Goal: Task Accomplishment & Management: Complete application form

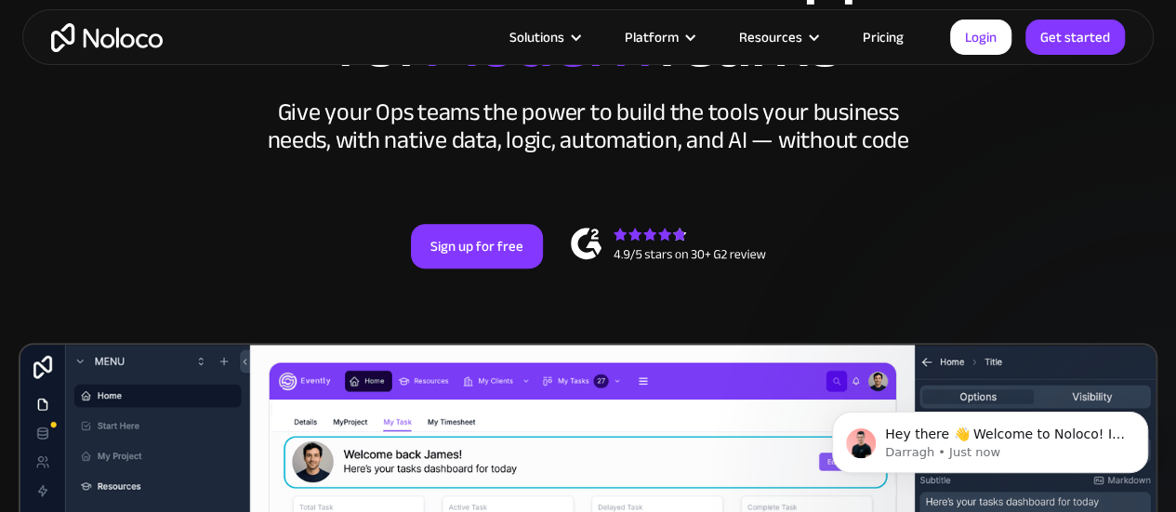
scroll to position [313, 0]
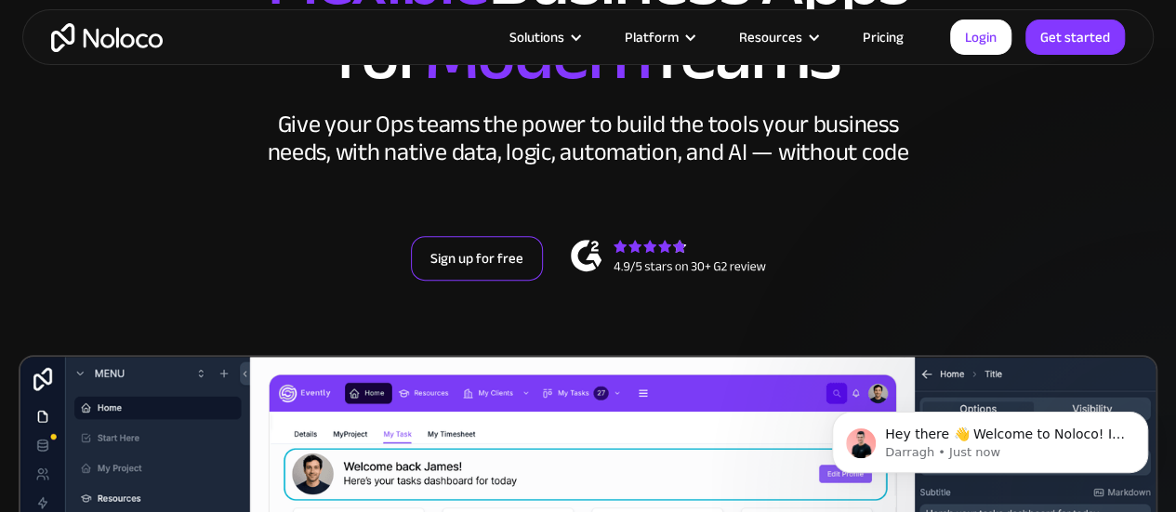
click at [483, 281] on link "Sign up for free" at bounding box center [477, 258] width 132 height 45
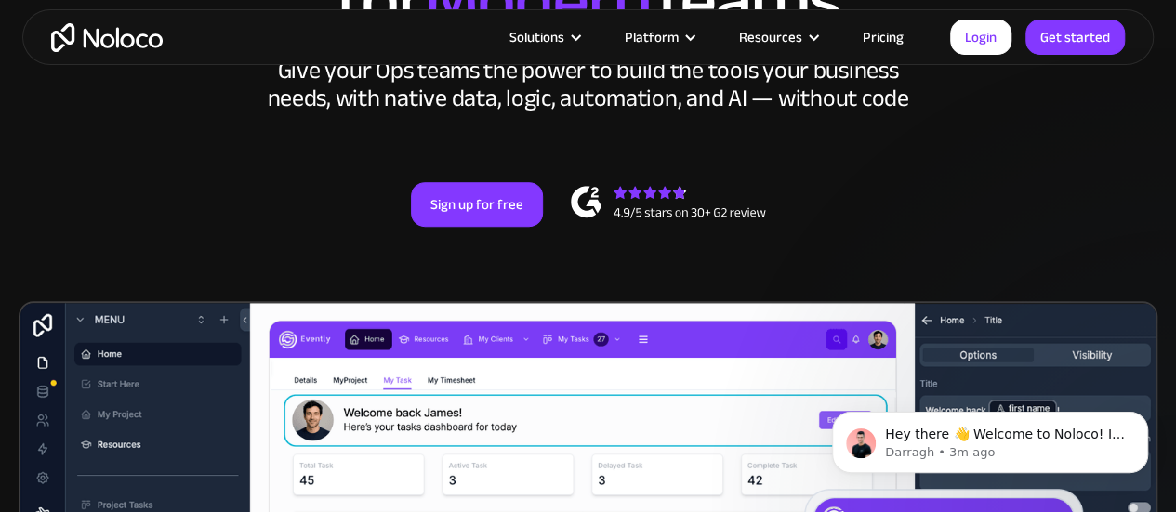
scroll to position [368, 0]
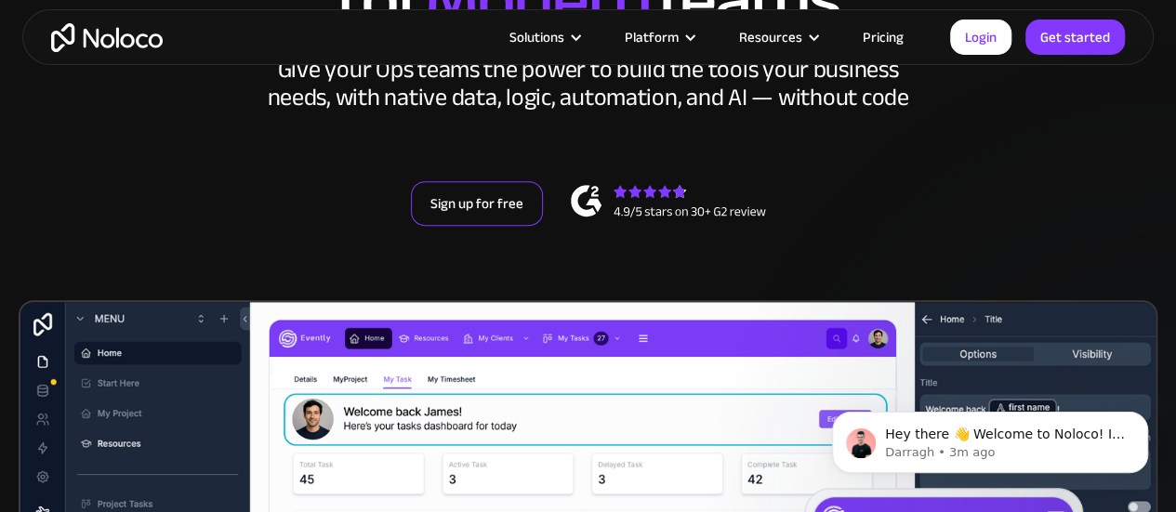
click at [475, 226] on link "Sign up for free" at bounding box center [477, 203] width 132 height 45
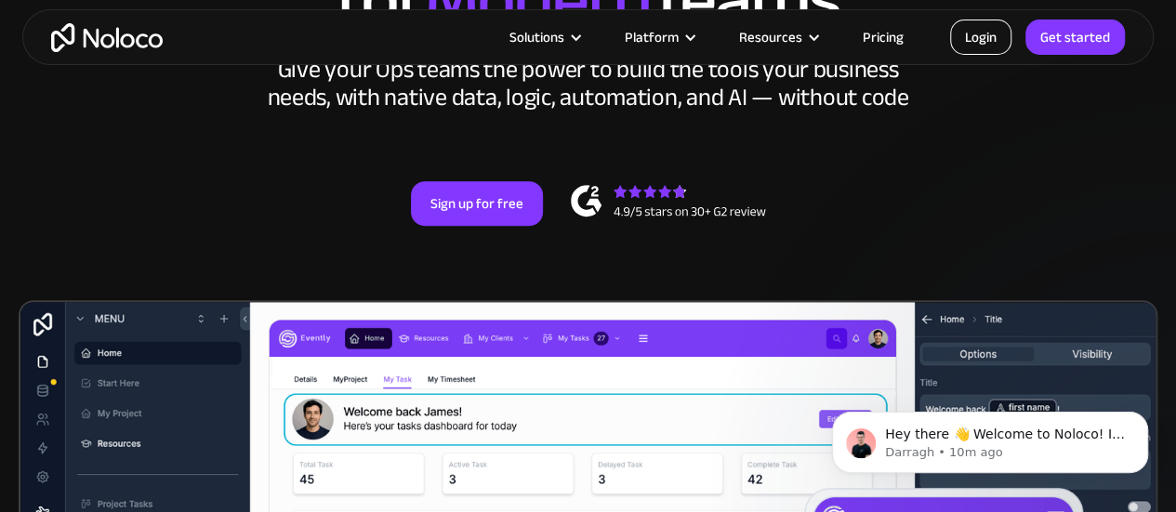
click at [987, 38] on link "Login" at bounding box center [980, 37] width 61 height 35
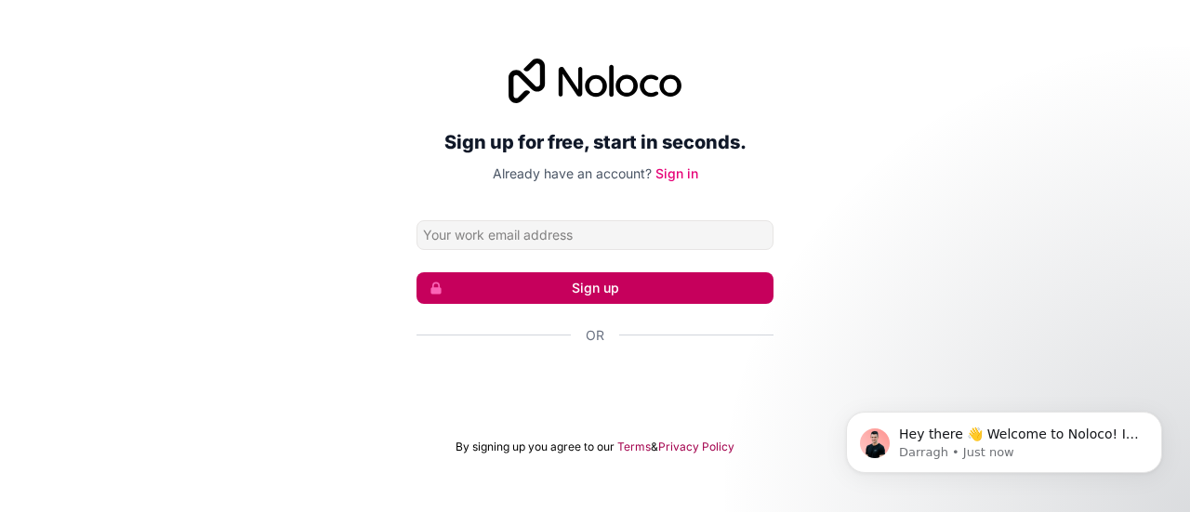
click at [571, 295] on button "Sign up" at bounding box center [595, 288] width 357 height 32
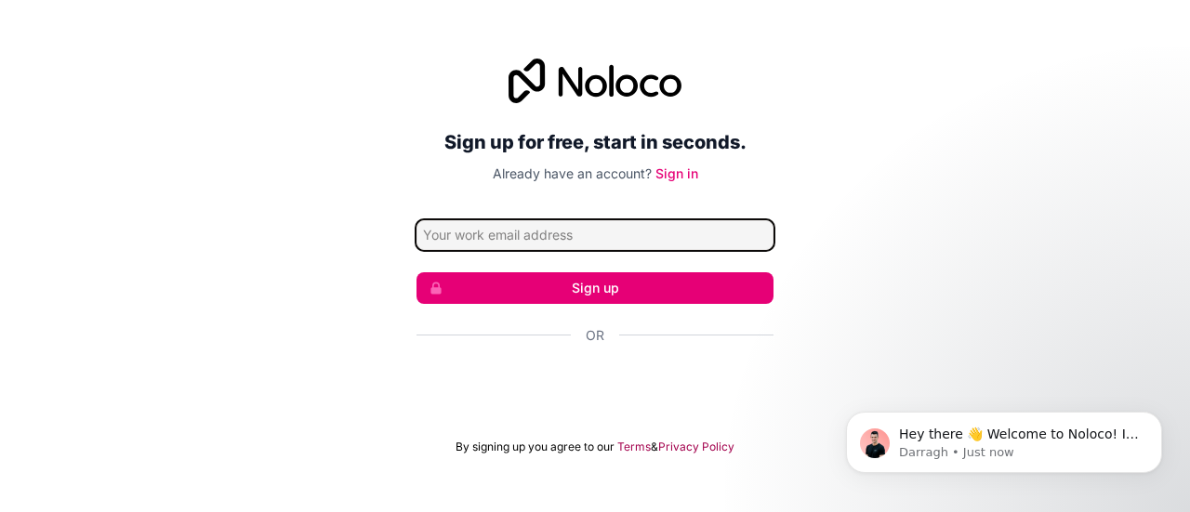
click at [557, 233] on input "Email address" at bounding box center [595, 235] width 357 height 30
type input "osunsade11@gmail.com"
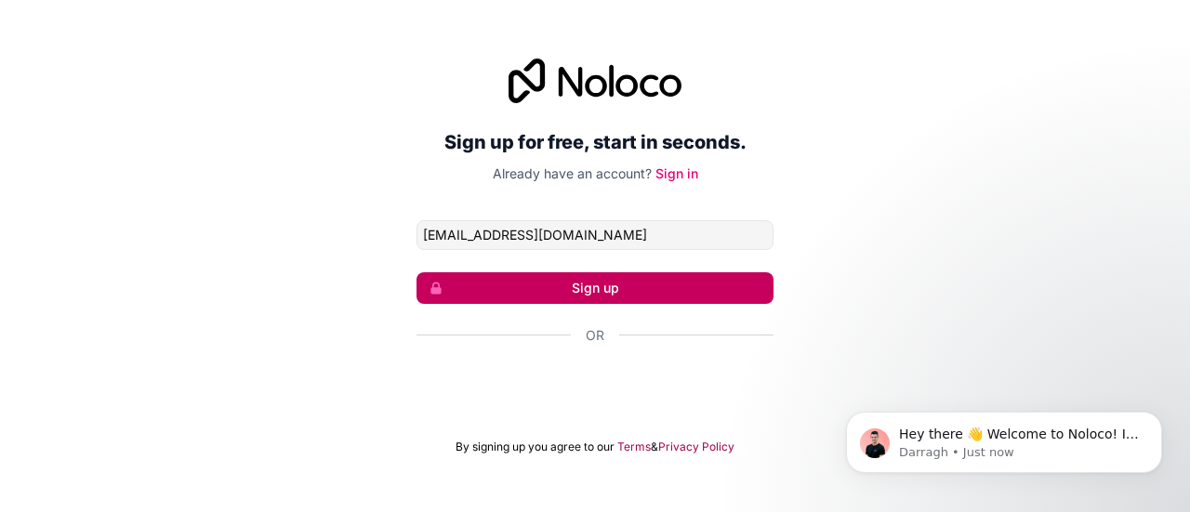
click at [612, 278] on button "Sign up" at bounding box center [595, 288] width 357 height 32
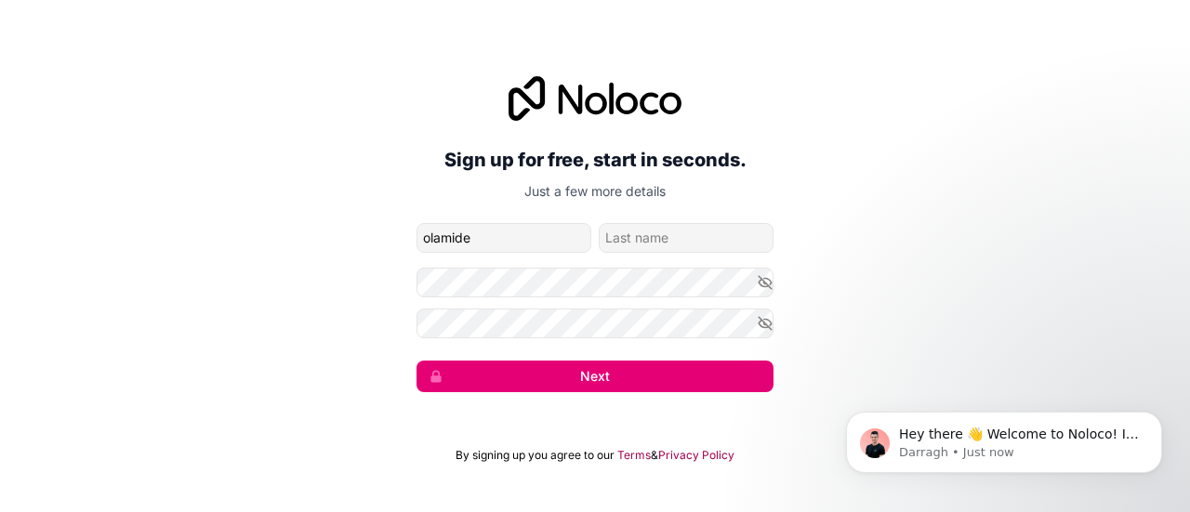
type input "Olamide"
type input "[PERSON_NAME]"
click at [766, 282] on icon "button" at bounding box center [765, 282] width 17 height 17
click at [766, 282] on icon "button" at bounding box center [765, 282] width 3 height 3
click at [766, 286] on icon "button" at bounding box center [765, 282] width 13 height 8
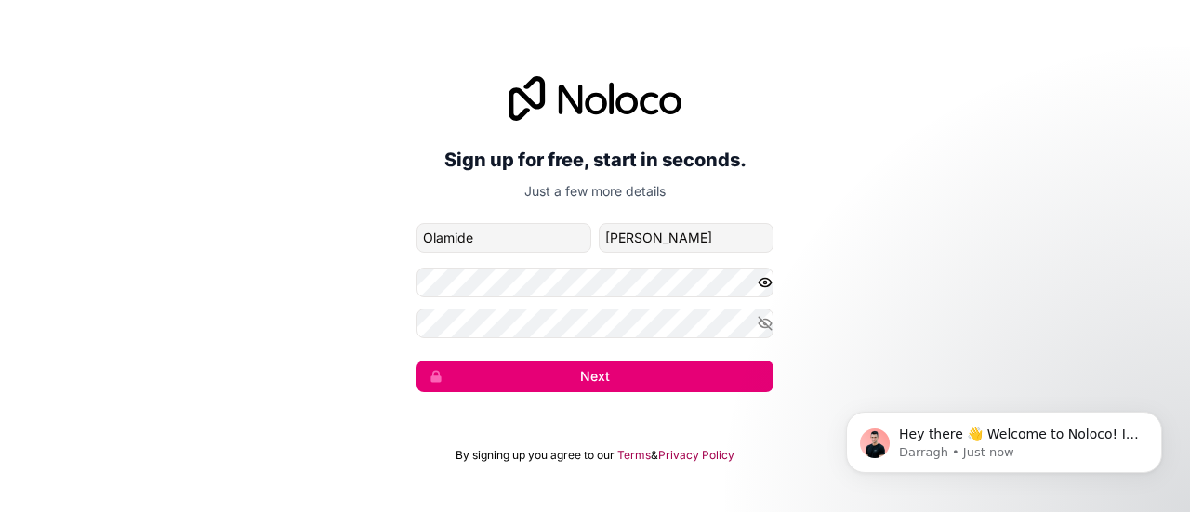
click at [763, 284] on icon "button" at bounding box center [765, 282] width 17 height 17
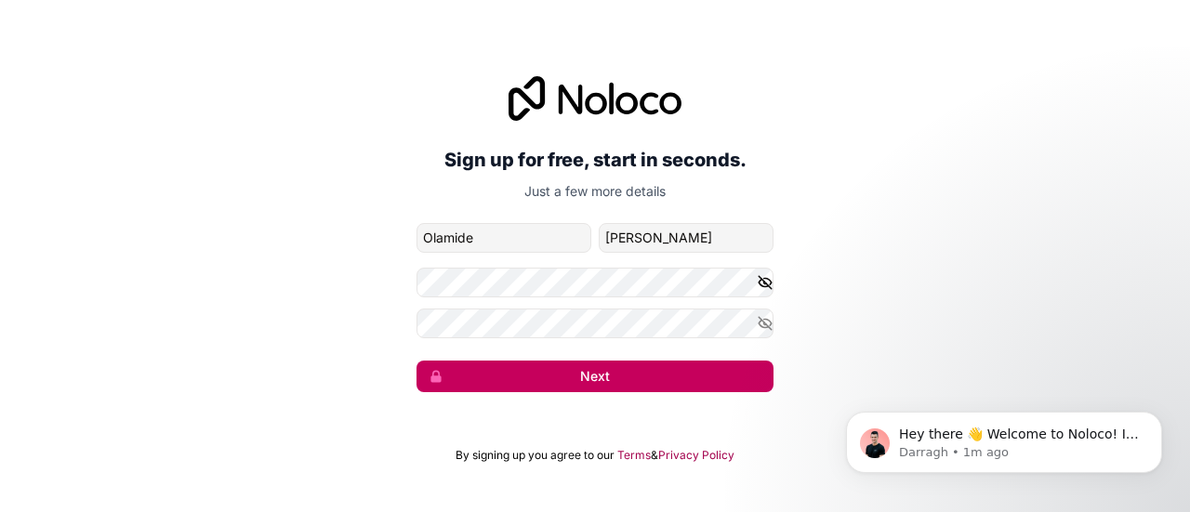
click at [623, 391] on button "Next" at bounding box center [595, 377] width 357 height 32
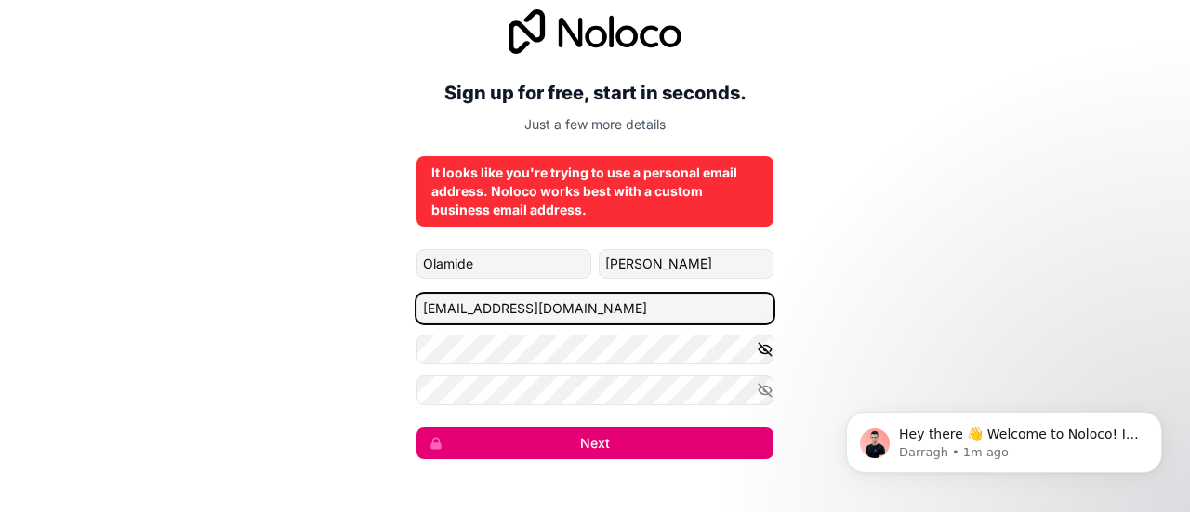
click at [560, 312] on input "osunsade11@gmail.com" at bounding box center [595, 309] width 357 height 30
click at [484, 307] on input "osunsade11@gmail.com" at bounding box center [595, 309] width 357 height 30
click at [492, 305] on input "osunsade11@gmail.com" at bounding box center [595, 309] width 357 height 30
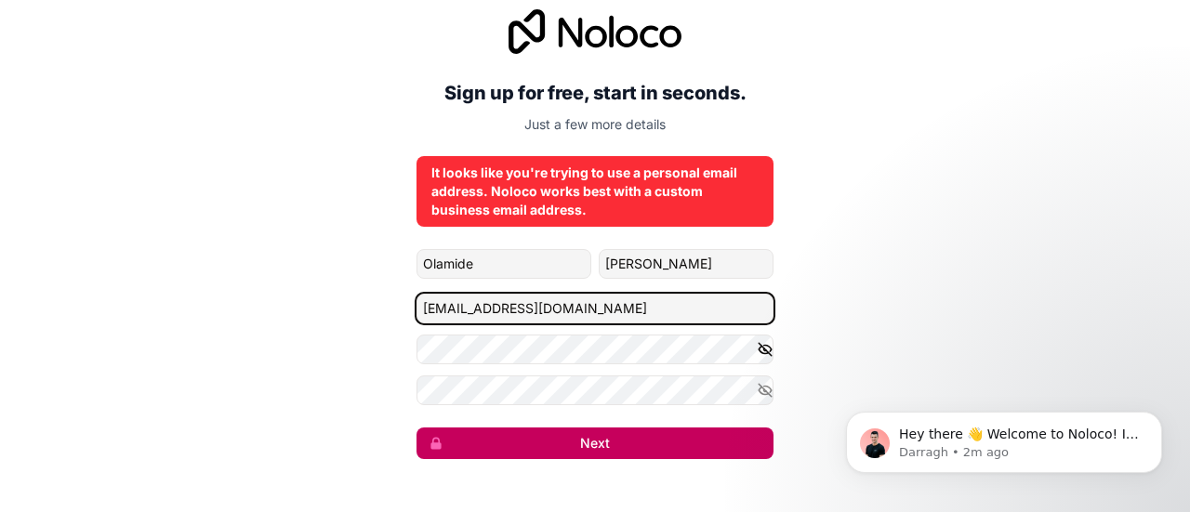
type input "[EMAIL_ADDRESS][DOMAIN_NAME]"
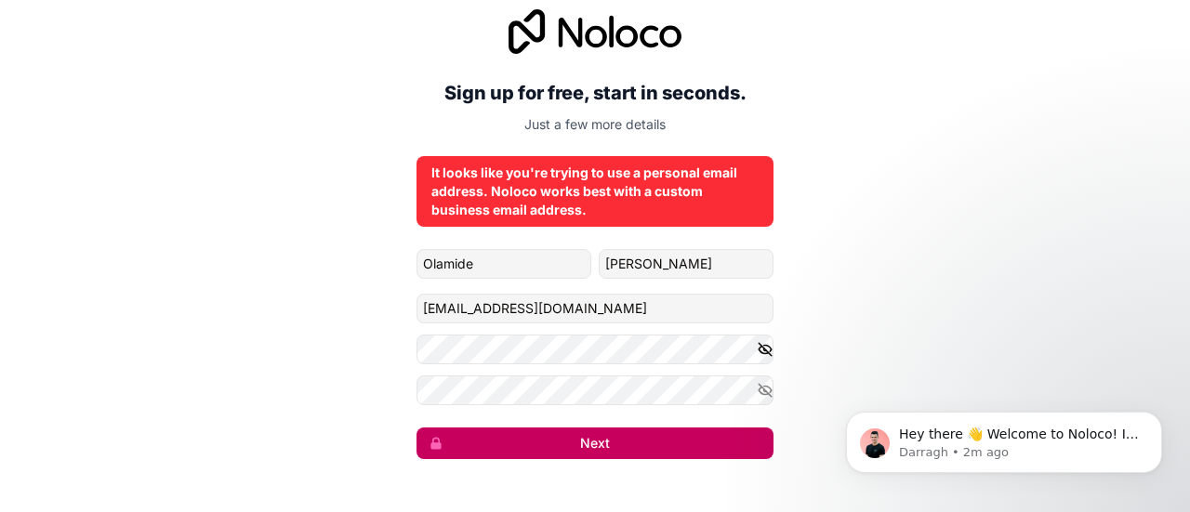
click at [575, 450] on button "Next" at bounding box center [595, 444] width 357 height 32
click at [593, 434] on button "Next" at bounding box center [595, 444] width 357 height 32
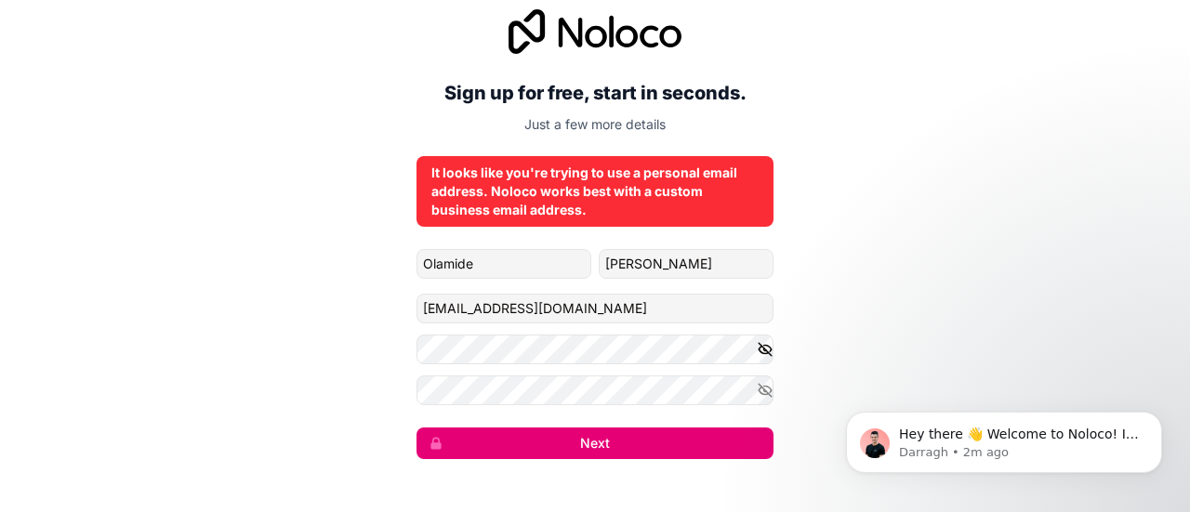
click at [622, 219] on div "It looks like you're trying to use a personal email address. Noloco works best …" at bounding box center [594, 192] width 327 height 56
click at [612, 121] on p "Just a few more details" at bounding box center [595, 124] width 357 height 19
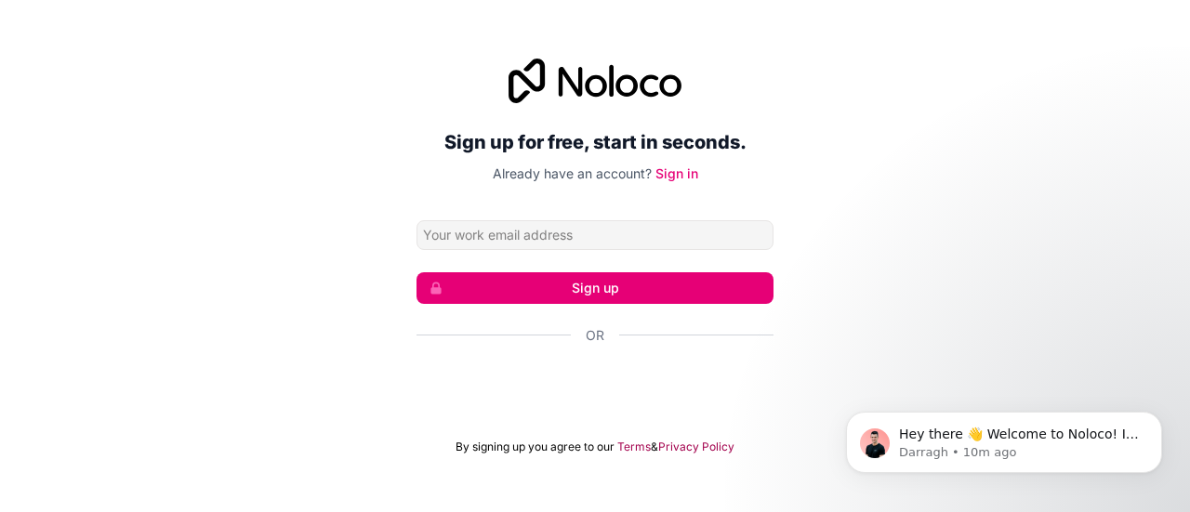
click at [523, 241] on input "Email address" at bounding box center [595, 235] width 357 height 30
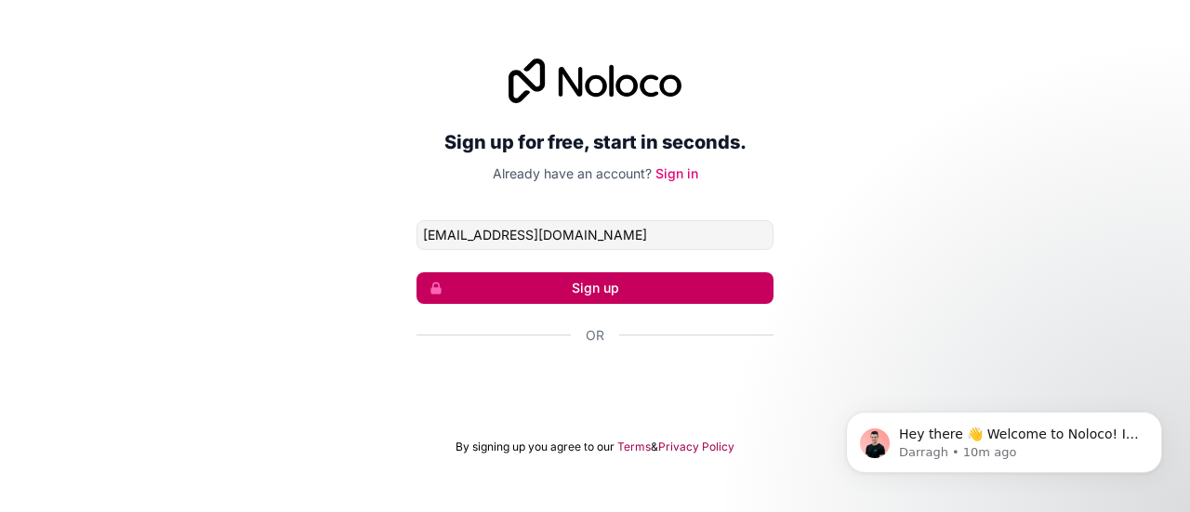
type input "[EMAIL_ADDRESS][DOMAIN_NAME]"
click at [616, 293] on button "Sign up" at bounding box center [595, 288] width 357 height 32
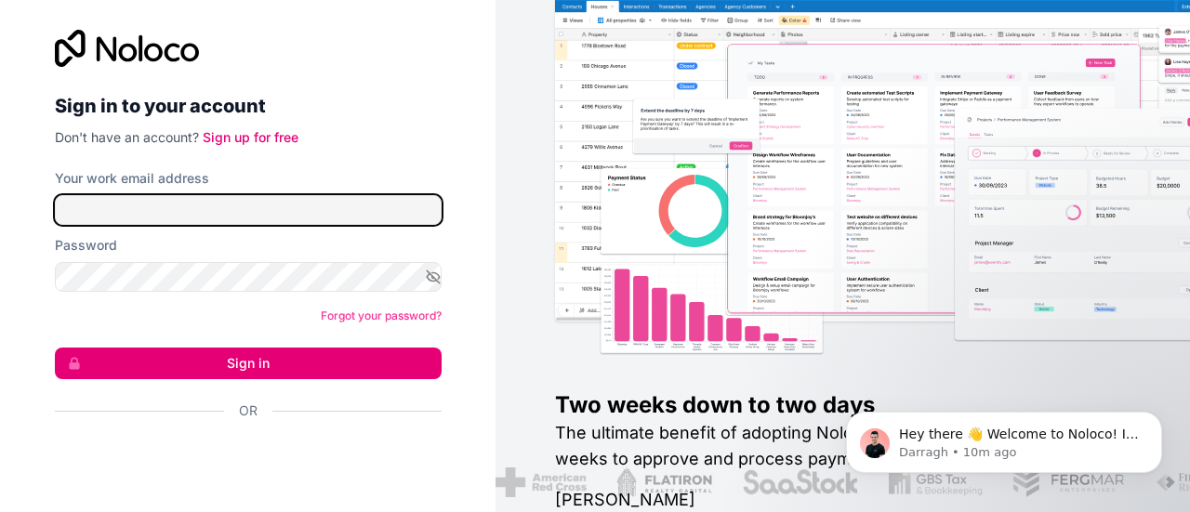
click at [336, 206] on input "Your work email address" at bounding box center [248, 210] width 387 height 30
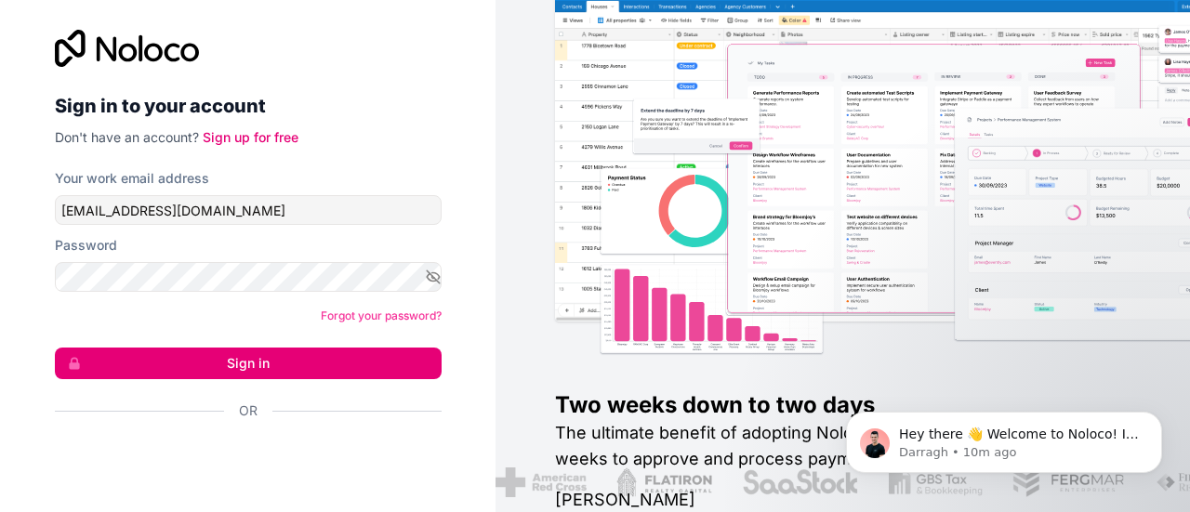
click at [253, 228] on form "Your work email address [EMAIL_ADDRESS][DOMAIN_NAME] Password Forgot your passw…" at bounding box center [248, 327] width 387 height 316
drag, startPoint x: 253, startPoint y: 228, endPoint x: 232, endPoint y: 225, distance: 20.6
click at [232, 225] on form "Your work email address [EMAIL_ADDRESS][DOMAIN_NAME] Password Forgot your passw…" at bounding box center [248, 327] width 387 height 316
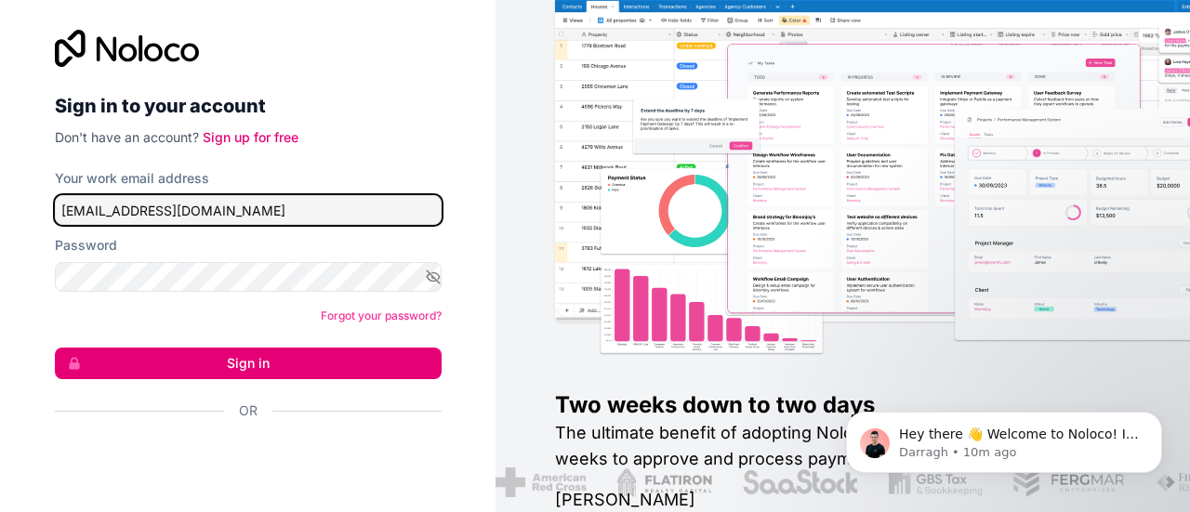
click at [238, 217] on input "[EMAIL_ADDRESS][DOMAIN_NAME]" at bounding box center [248, 210] width 387 height 30
type input "[EMAIL_ADDRESS][DOMAIN_NAME]"
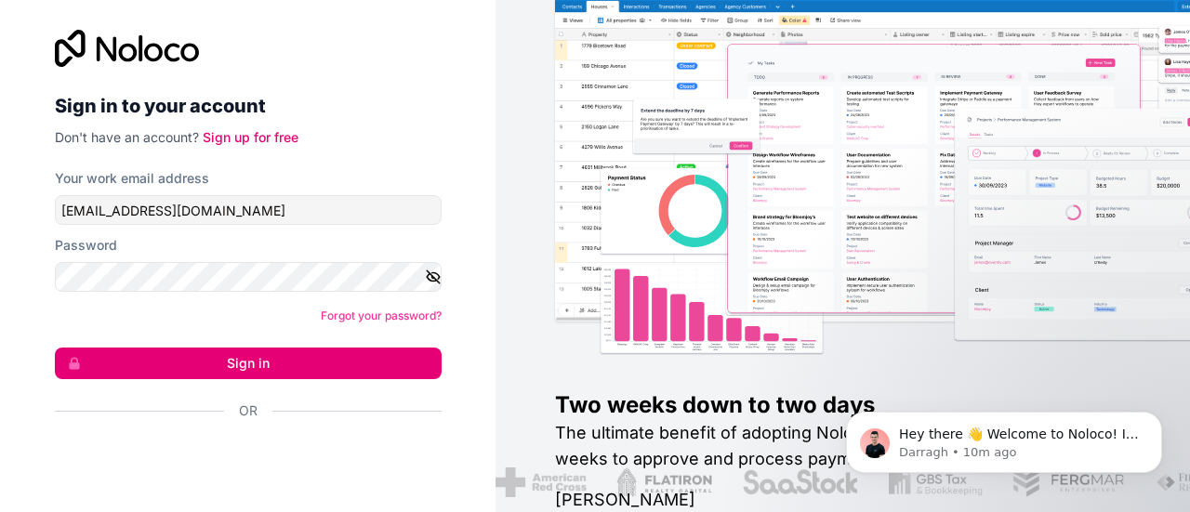
click at [428, 286] on button "button" at bounding box center [433, 277] width 17 height 30
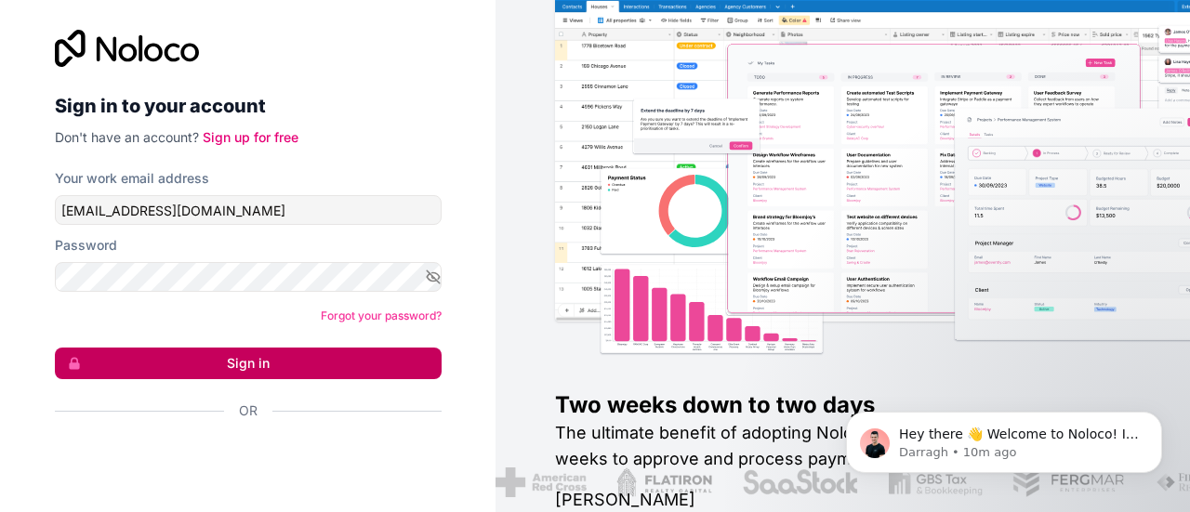
click at [355, 368] on button "Sign in" at bounding box center [248, 364] width 387 height 32
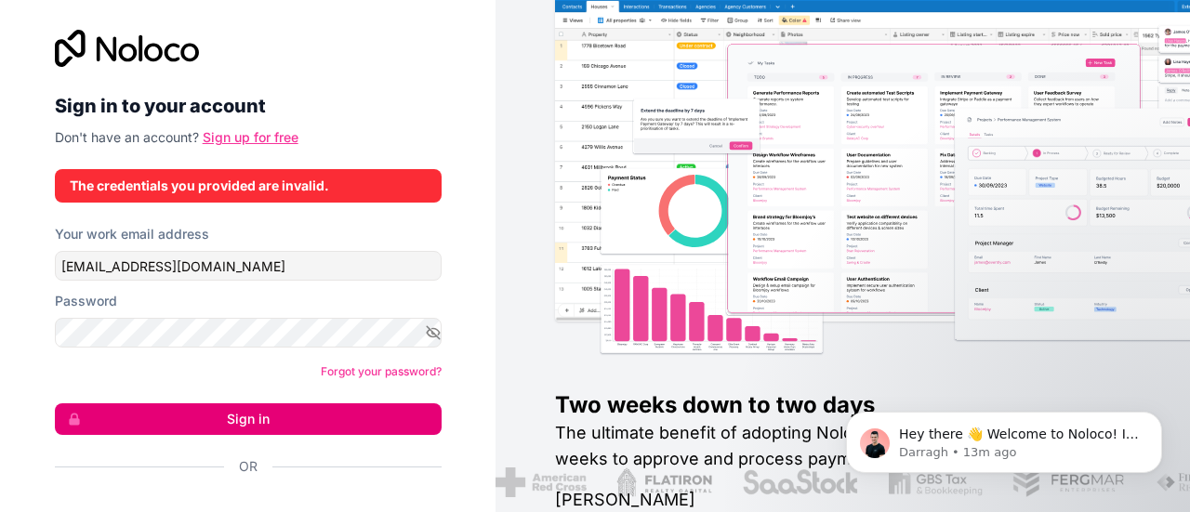
click at [263, 132] on link "Sign up for free" at bounding box center [251, 137] width 96 height 16
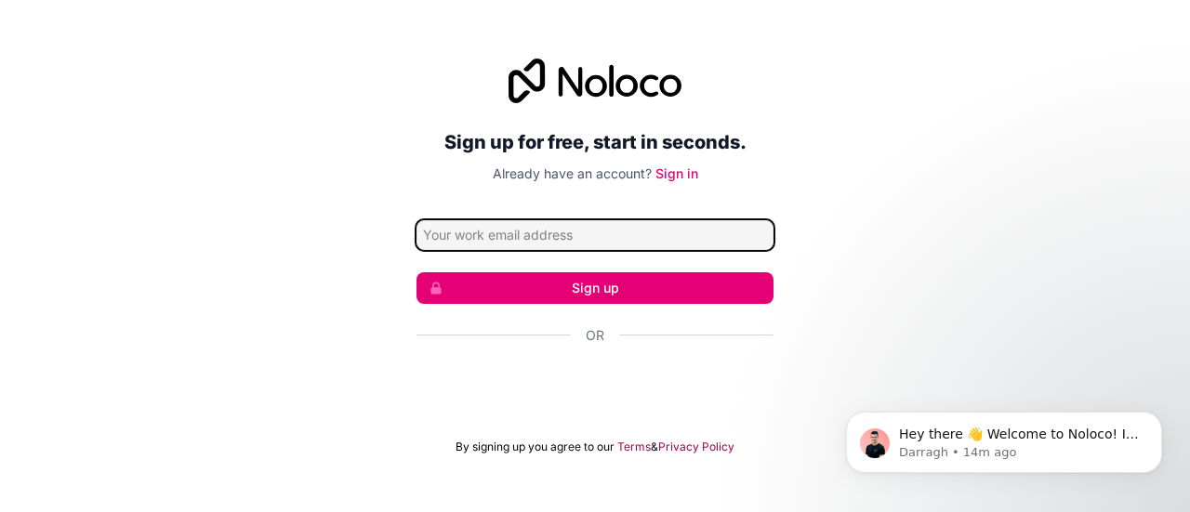
click at [686, 238] on input "Email address" at bounding box center [595, 235] width 357 height 30
type input "[EMAIL_ADDRESS][DOMAIN_NAME]"
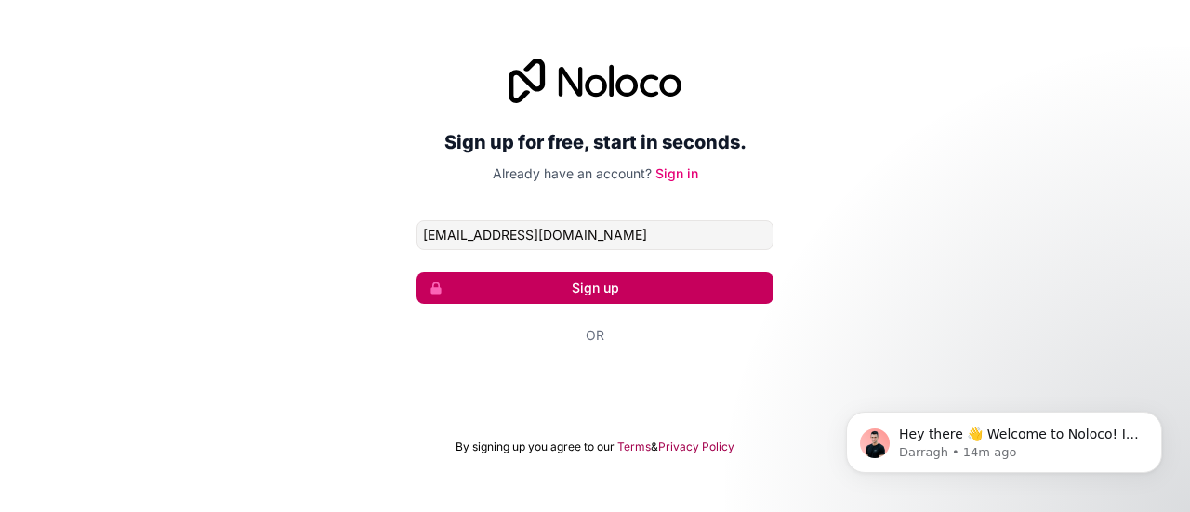
click at [649, 287] on button "Sign up" at bounding box center [595, 288] width 357 height 32
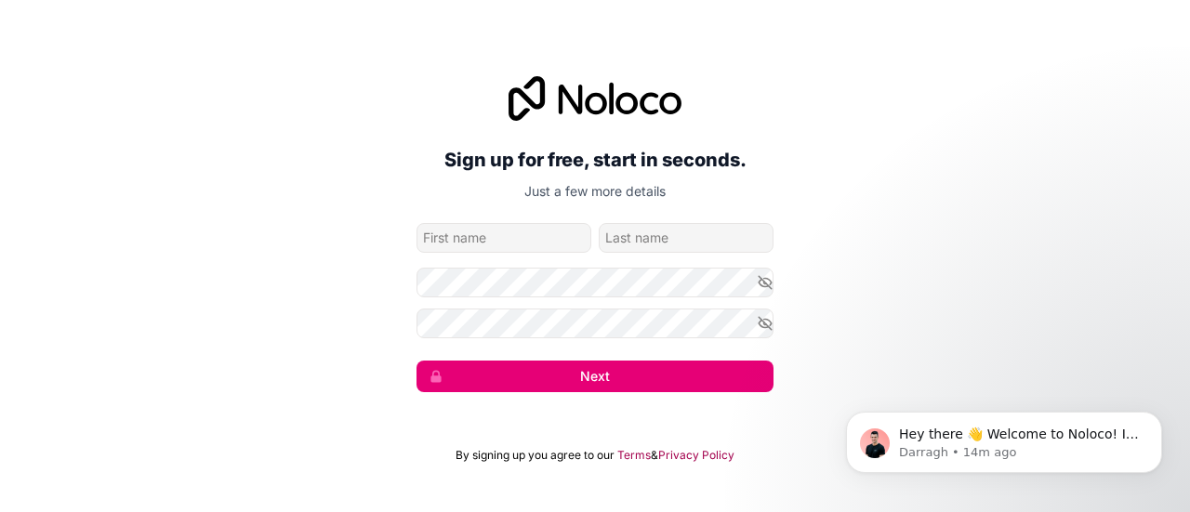
click at [537, 245] on input "given-name" at bounding box center [504, 238] width 175 height 30
type input "Olamide"
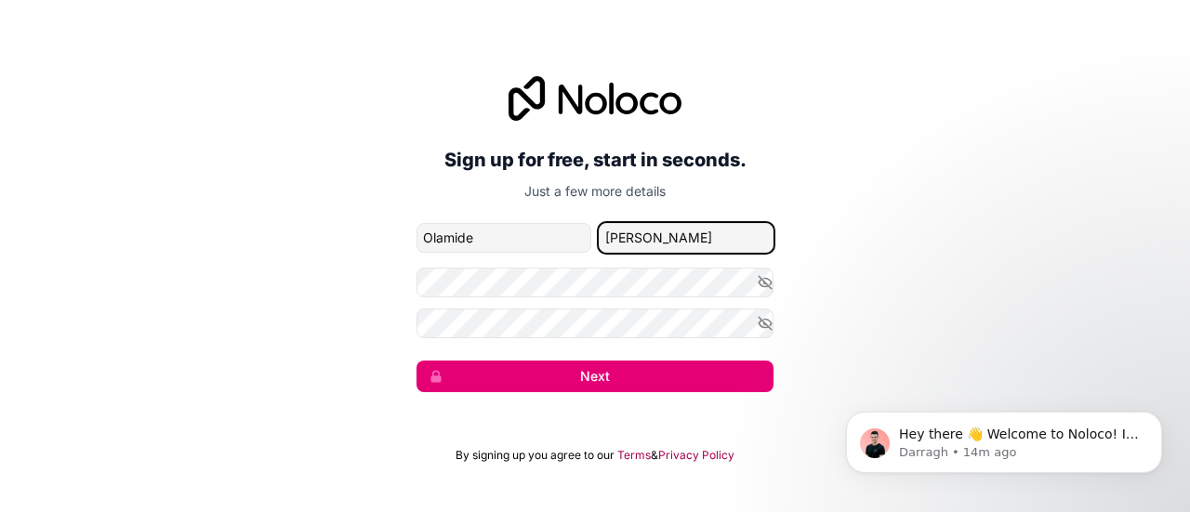
type input "[EMAIL_ADDRESS][DOMAIN_NAME]"
click at [770, 322] on icon "button" at bounding box center [765, 323] width 13 height 8
click at [768, 280] on icon "button" at bounding box center [765, 282] width 13 height 8
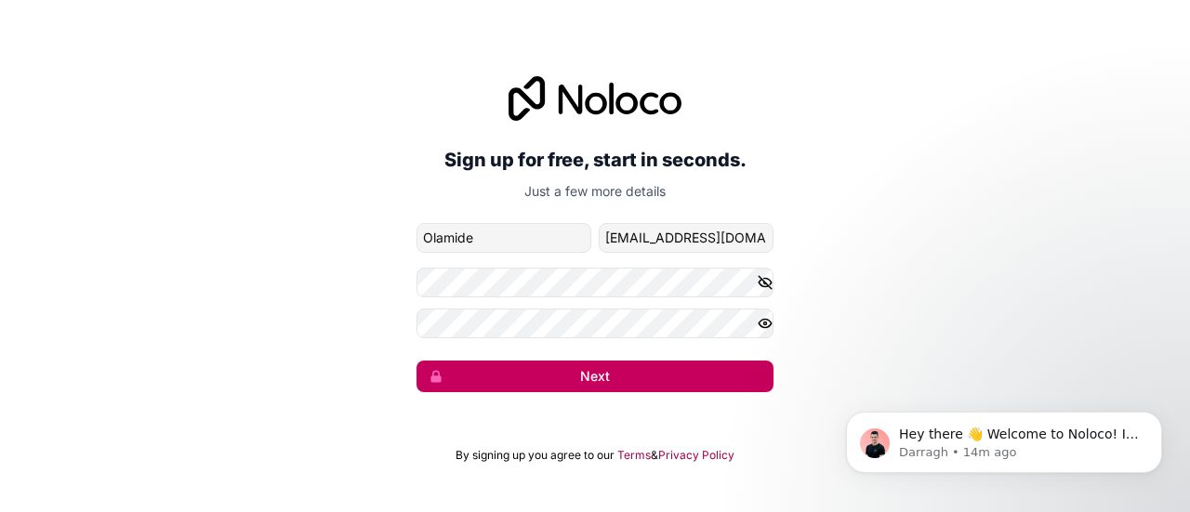
click at [482, 377] on button "Next" at bounding box center [595, 377] width 357 height 32
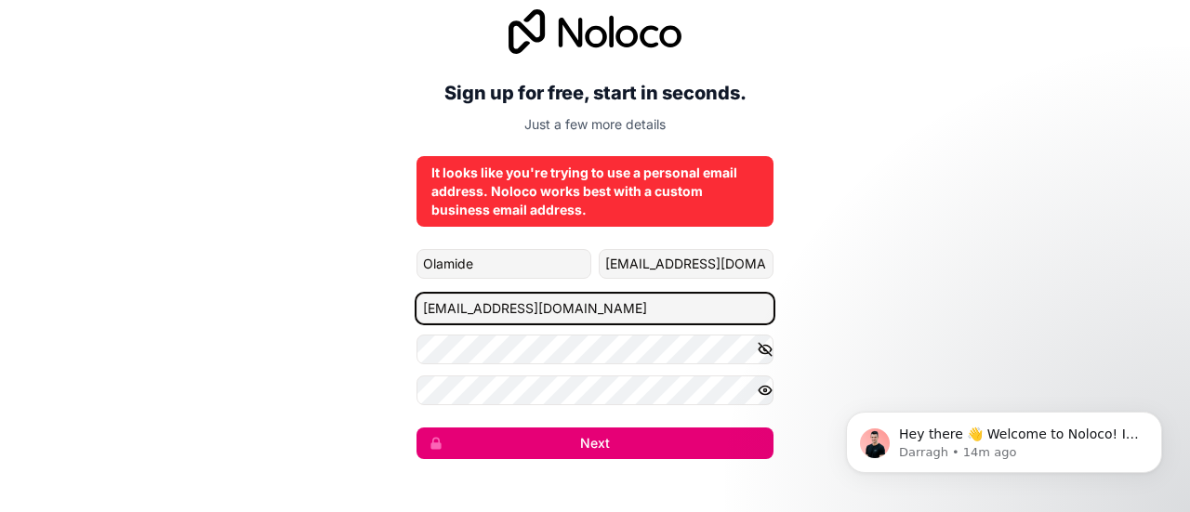
click at [595, 311] on input "[EMAIL_ADDRESS][DOMAIN_NAME]" at bounding box center [595, 309] width 357 height 30
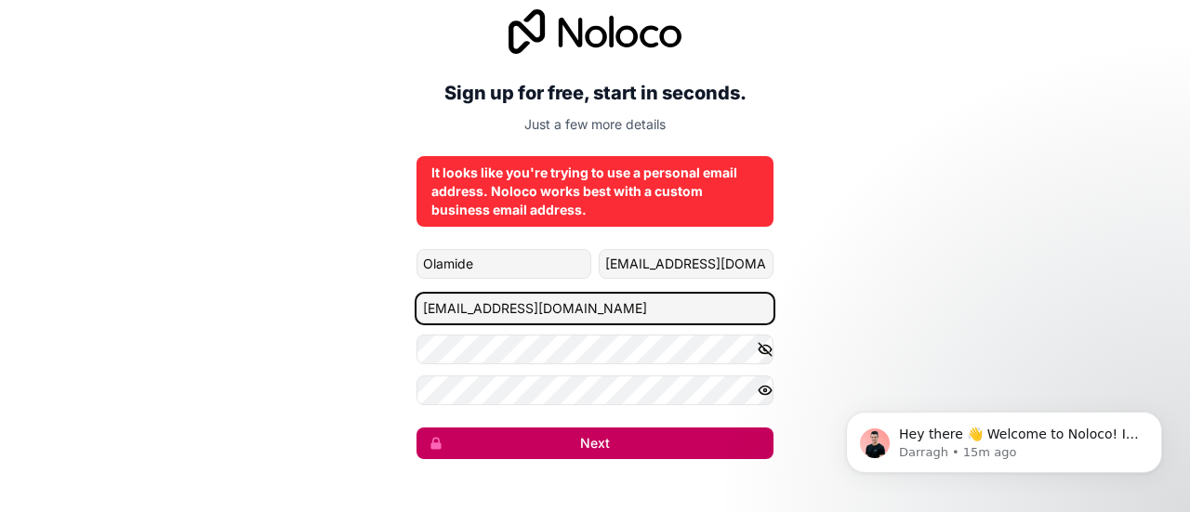
type input "[EMAIL_ADDRESS][DOMAIN_NAME]"
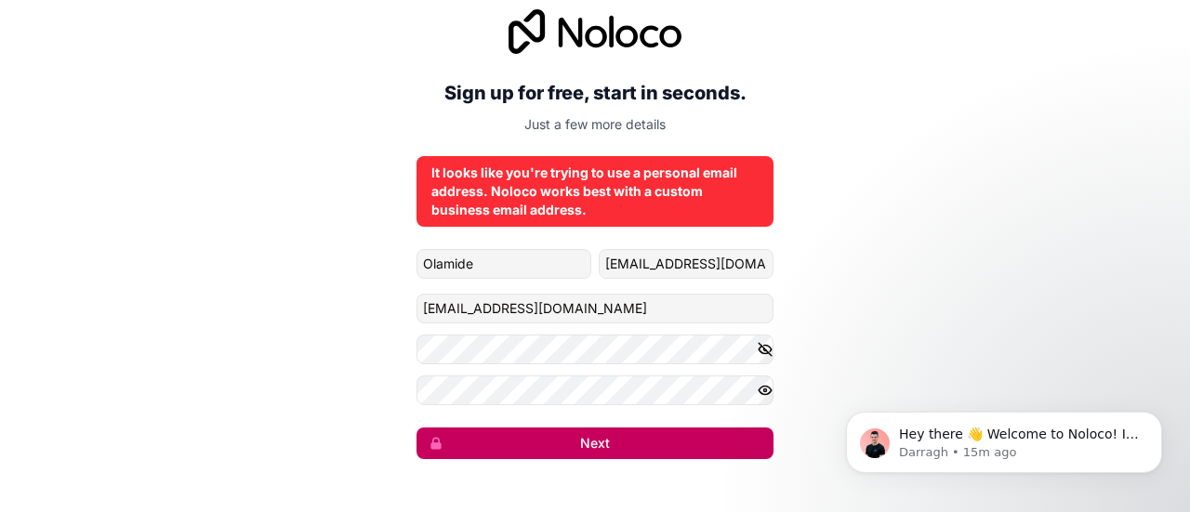
click at [698, 441] on button "Next" at bounding box center [595, 444] width 357 height 32
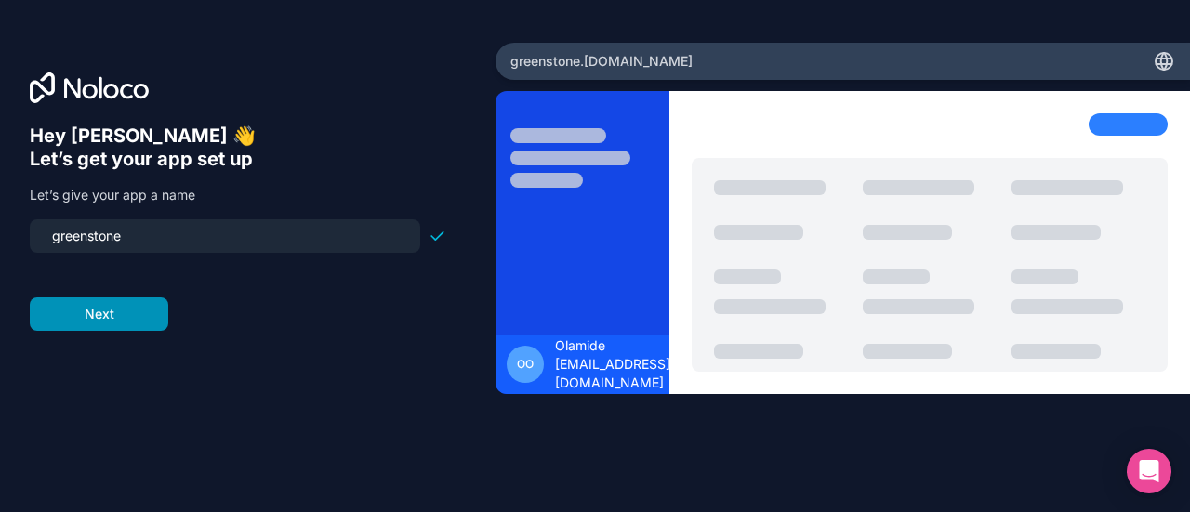
click at [126, 310] on button "Next" at bounding box center [99, 314] width 139 height 33
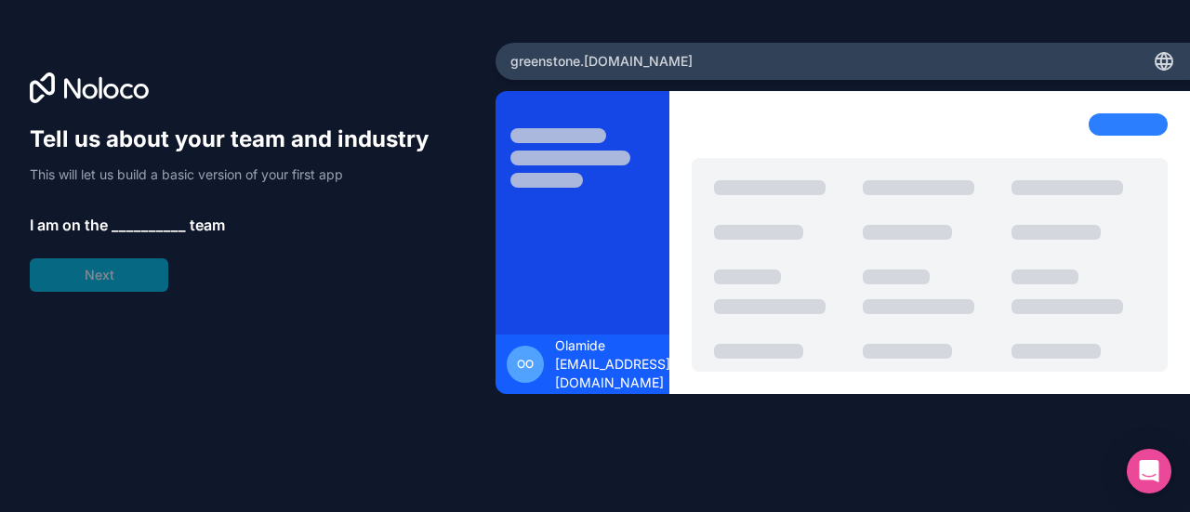
click at [137, 219] on span "__________" at bounding box center [149, 225] width 74 height 22
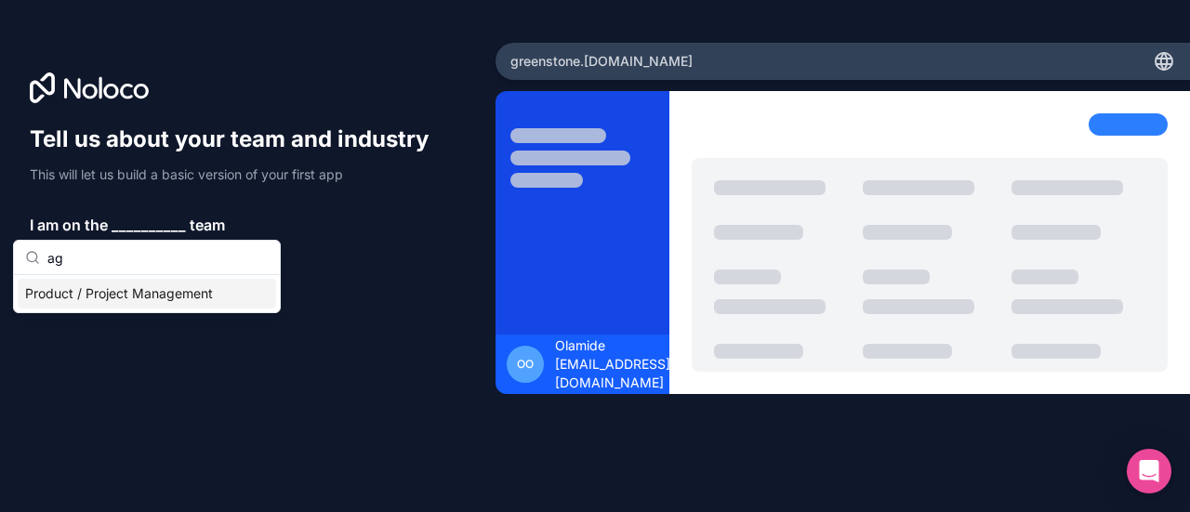
type input "a"
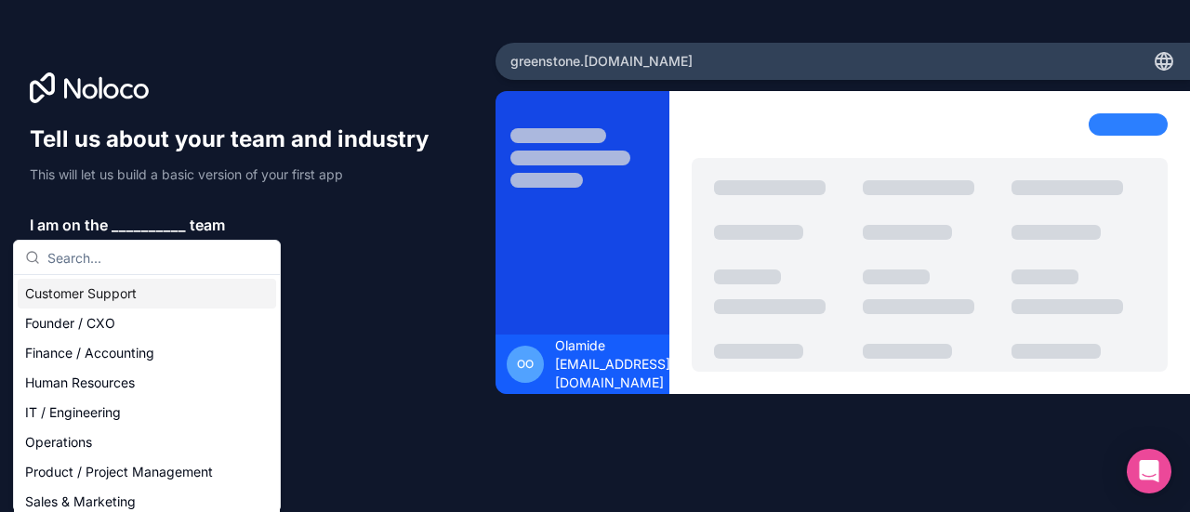
type input "a"
type input "p"
click at [91, 414] on div "IT / Engineering" at bounding box center [147, 413] width 259 height 30
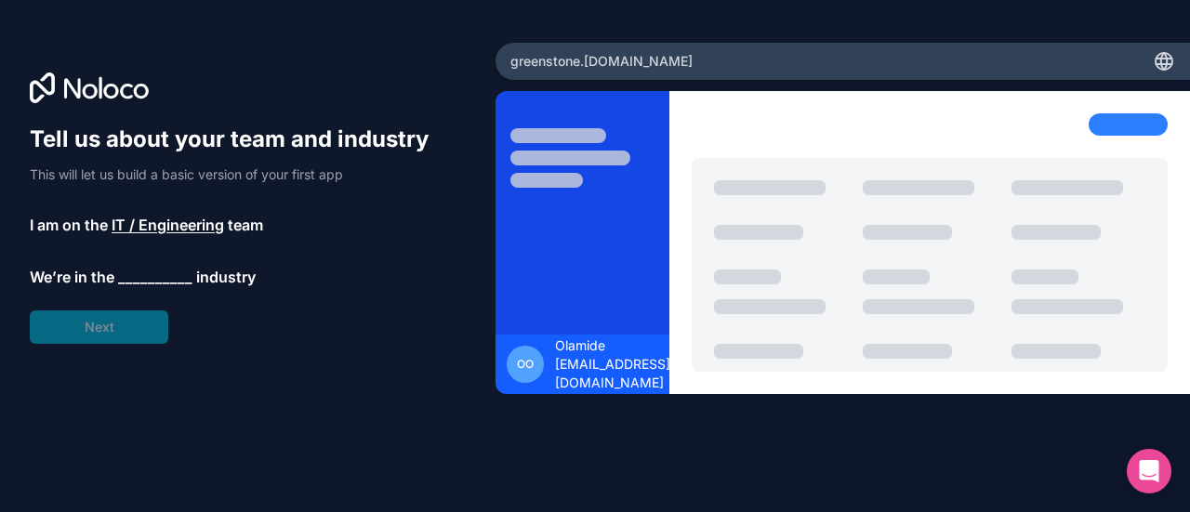
click at [150, 278] on span "__________" at bounding box center [155, 277] width 74 height 22
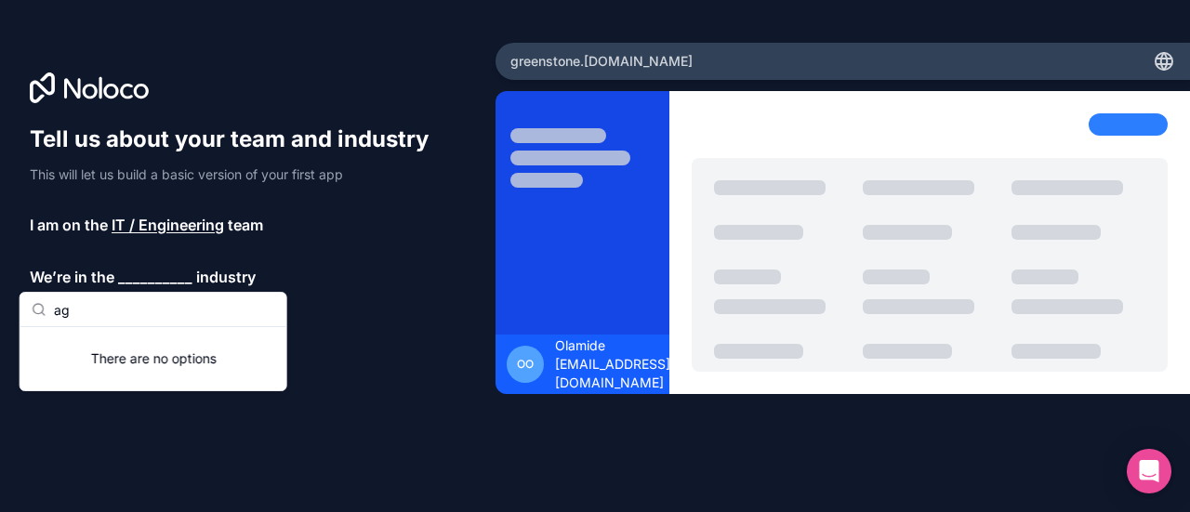
type input "a"
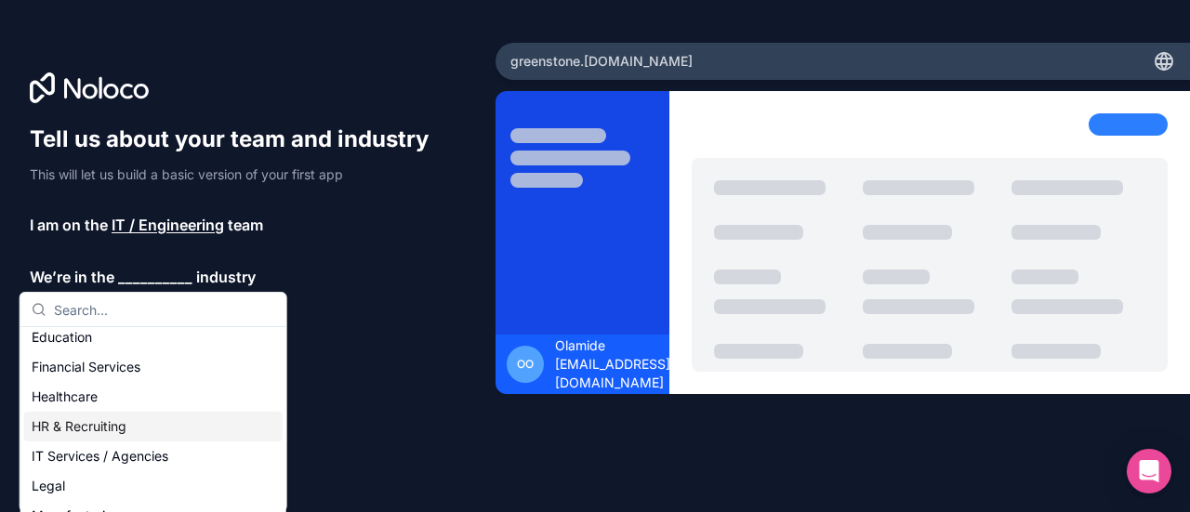
scroll to position [100, 0]
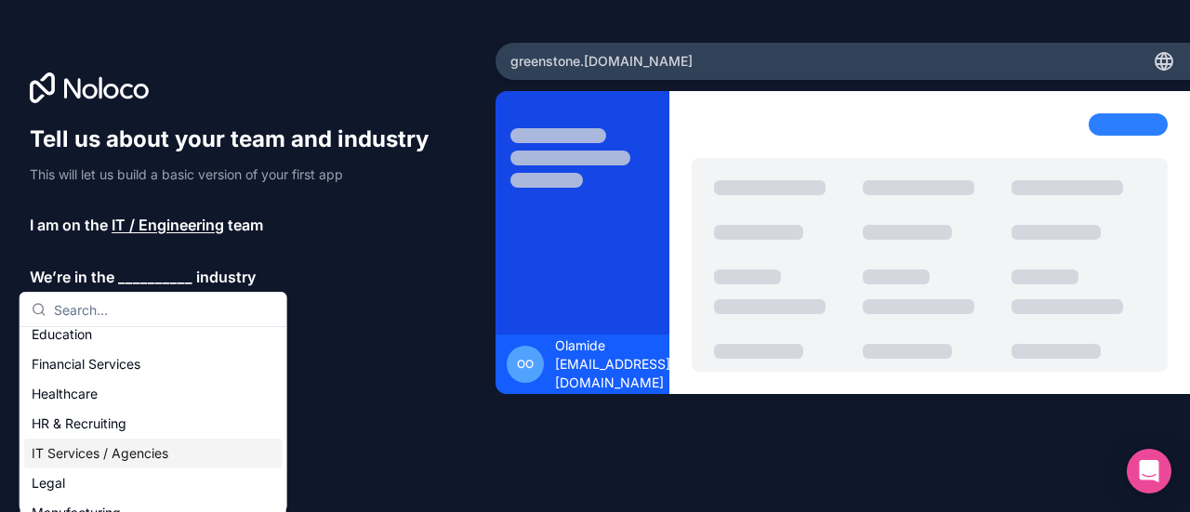
click at [153, 458] on div "IT Services / Agencies" at bounding box center [153, 454] width 259 height 30
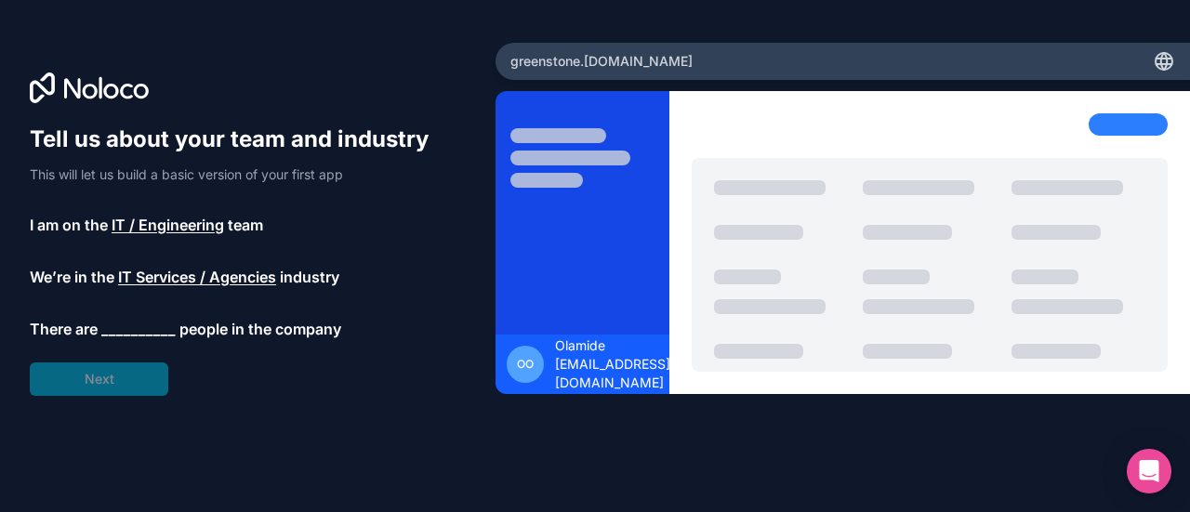
click at [171, 334] on span "__________" at bounding box center [138, 329] width 74 height 22
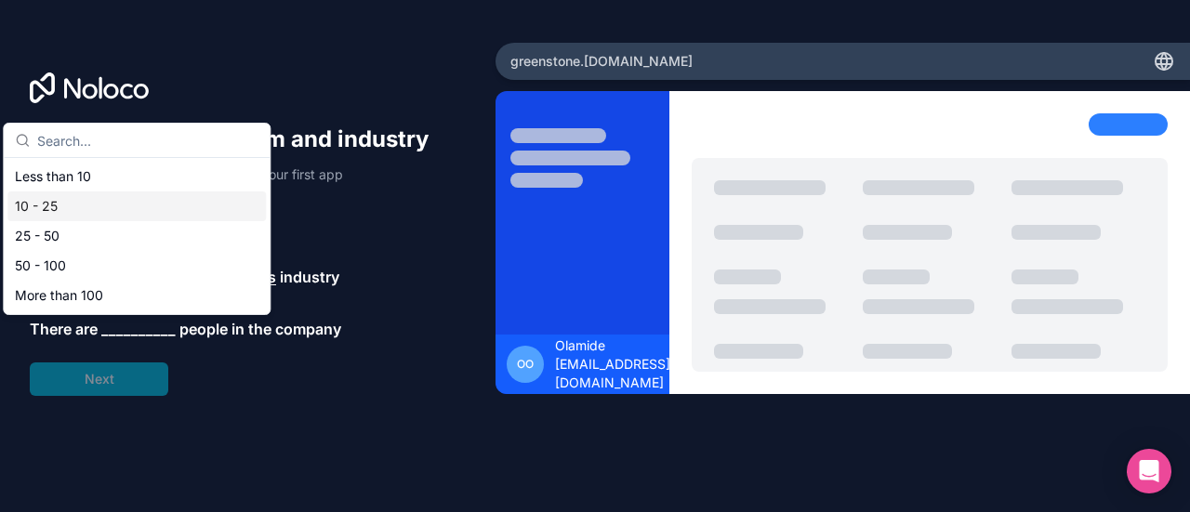
click at [100, 200] on div "10 - 25" at bounding box center [136, 207] width 259 height 30
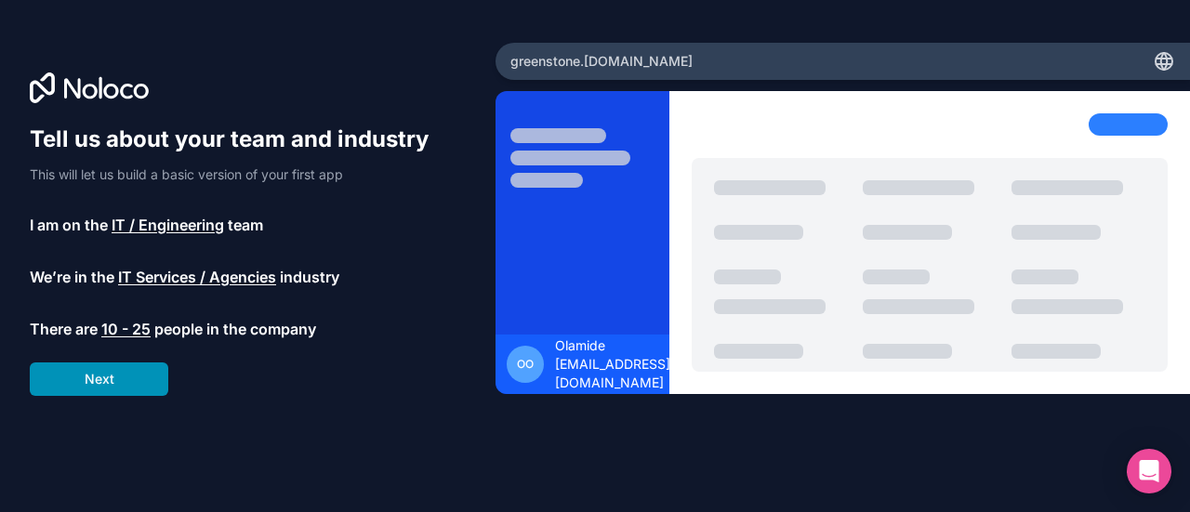
click at [113, 378] on button "Next" at bounding box center [99, 379] width 139 height 33
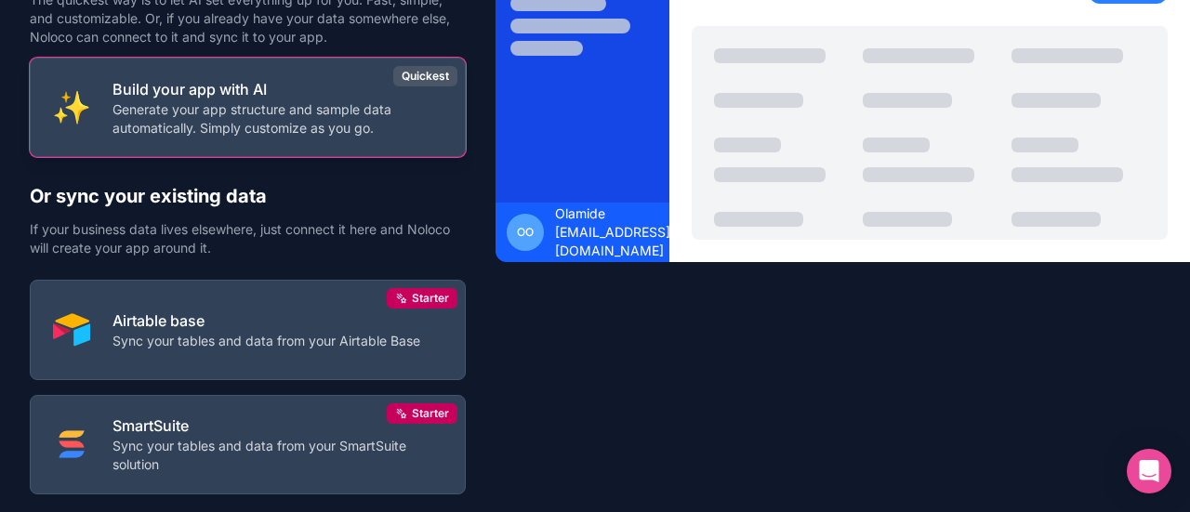
scroll to position [133, 0]
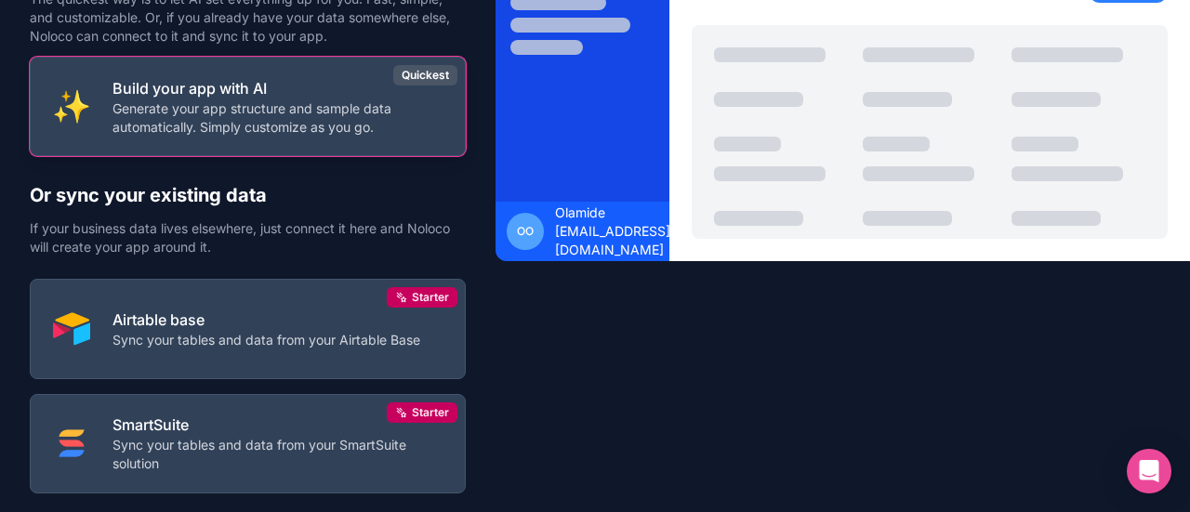
click at [418, 105] on p "Generate your app structure and sample data automatically. Simply customize as …" at bounding box center [278, 118] width 330 height 37
click at [421, 75] on div "Quickest" at bounding box center [425, 75] width 64 height 20
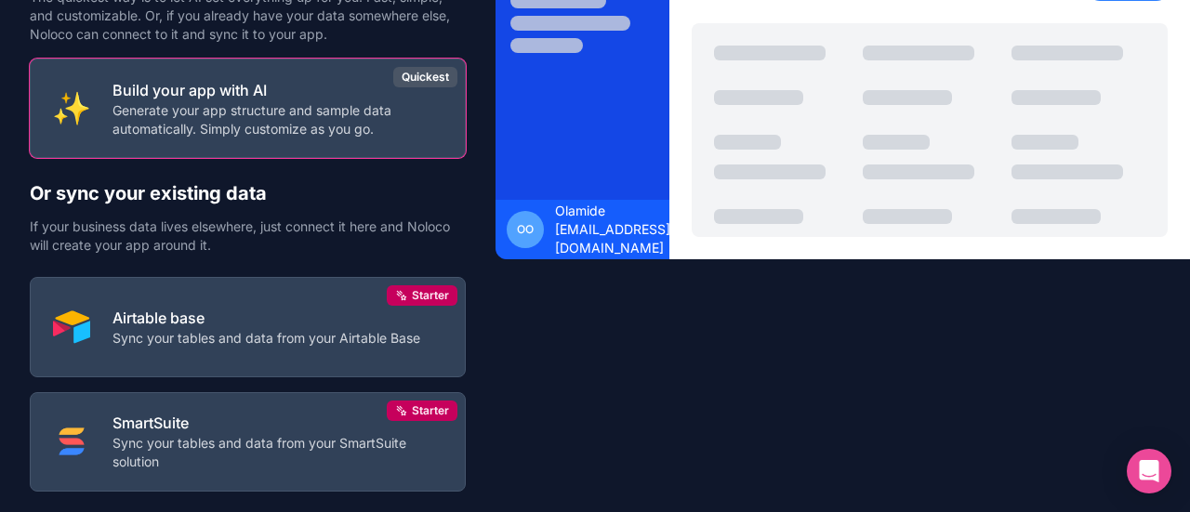
scroll to position [136, 0]
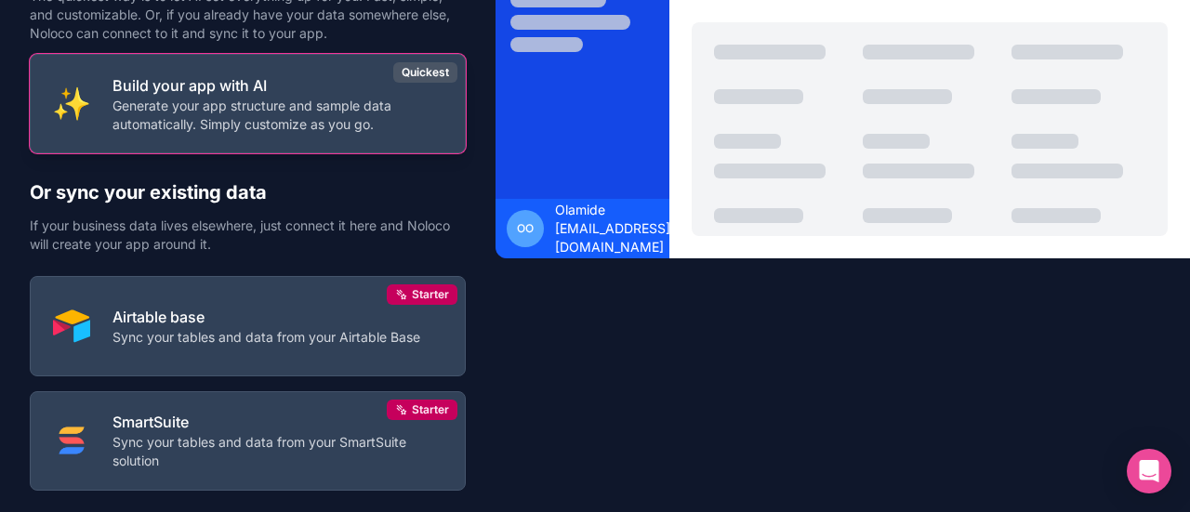
click at [376, 126] on p "Generate your app structure and sample data automatically. Simply customize as …" at bounding box center [278, 115] width 330 height 37
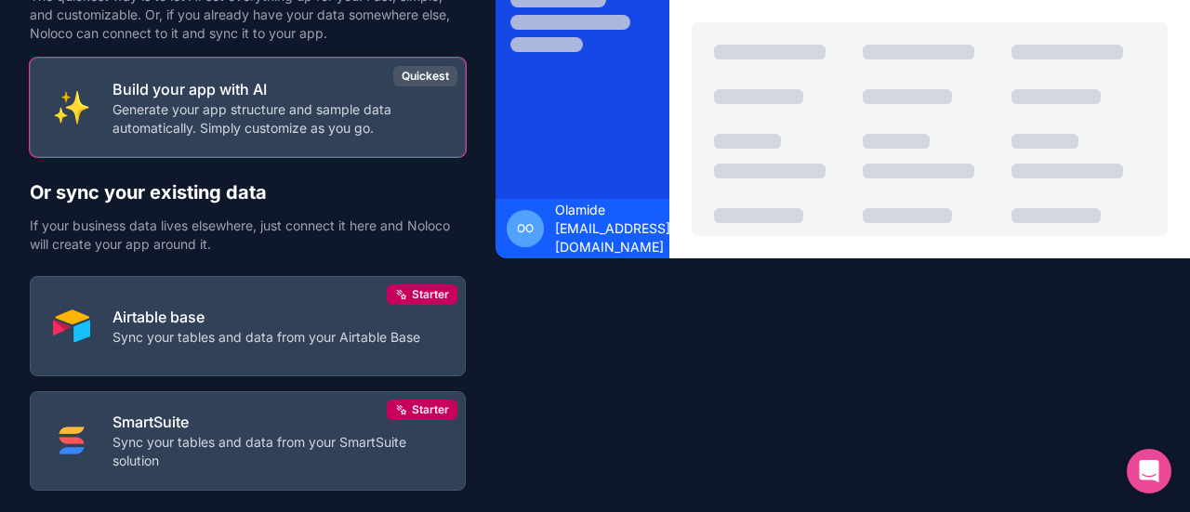
scroll to position [238, 0]
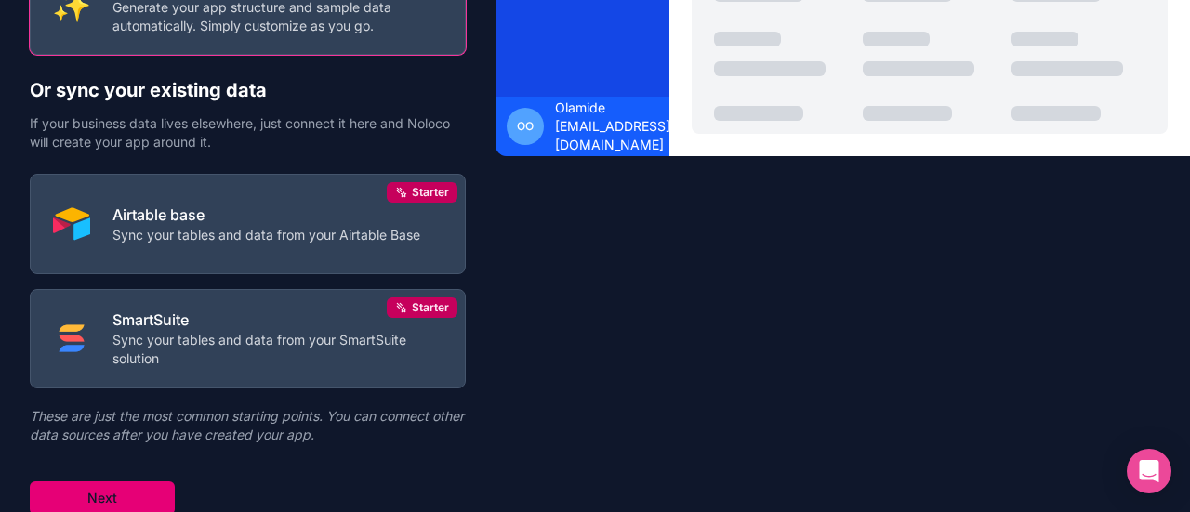
click at [129, 499] on button "Next" at bounding box center [102, 498] width 145 height 33
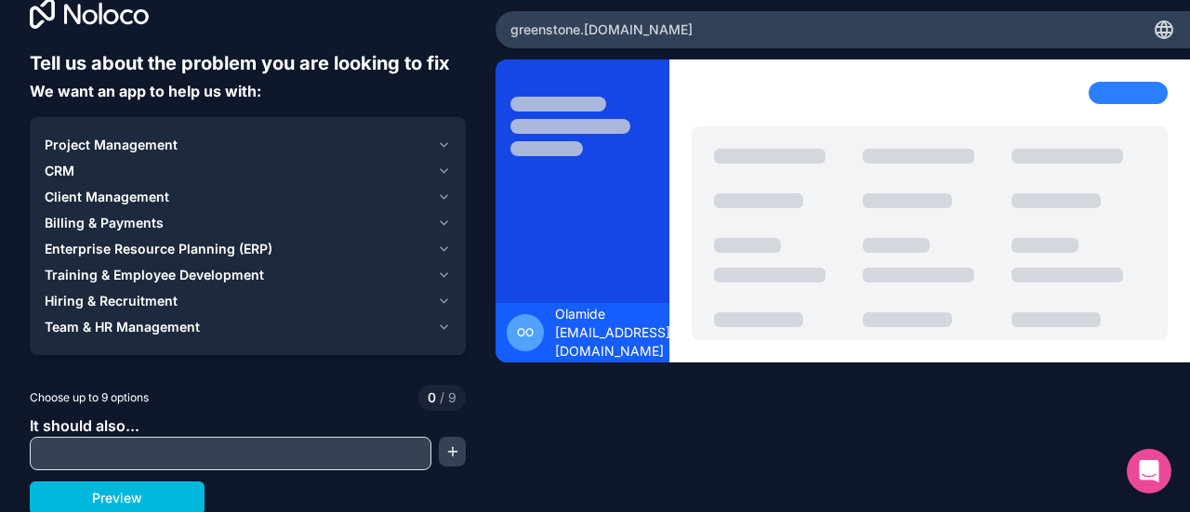
scroll to position [33, 0]
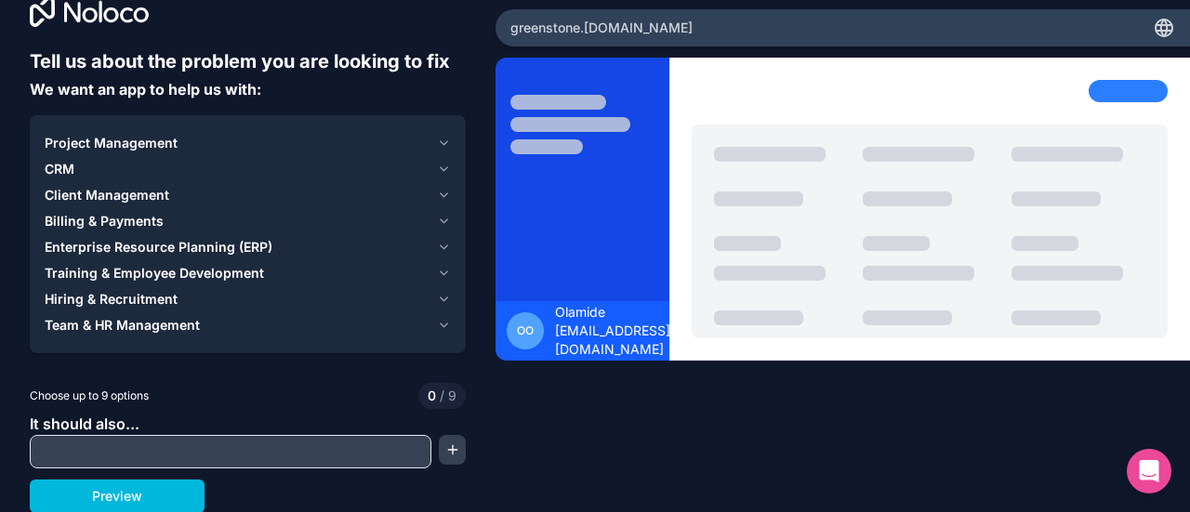
click at [169, 142] on span "Project Management" at bounding box center [111, 143] width 133 height 19
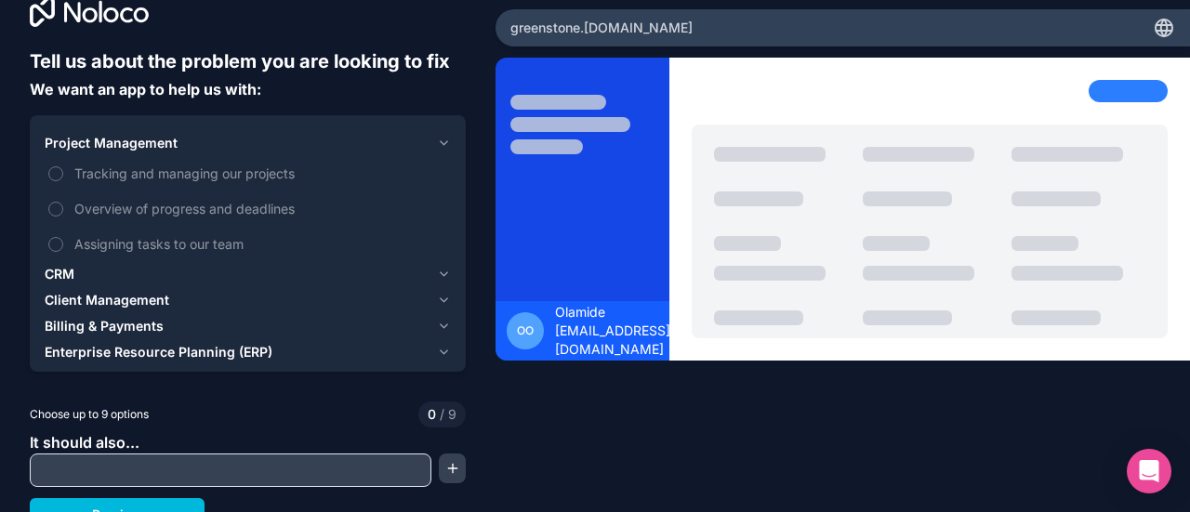
click at [61, 162] on label "Tracking and managing our projects" at bounding box center [248, 173] width 406 height 34
click at [61, 166] on button "Tracking and managing our projects" at bounding box center [55, 173] width 15 height 15
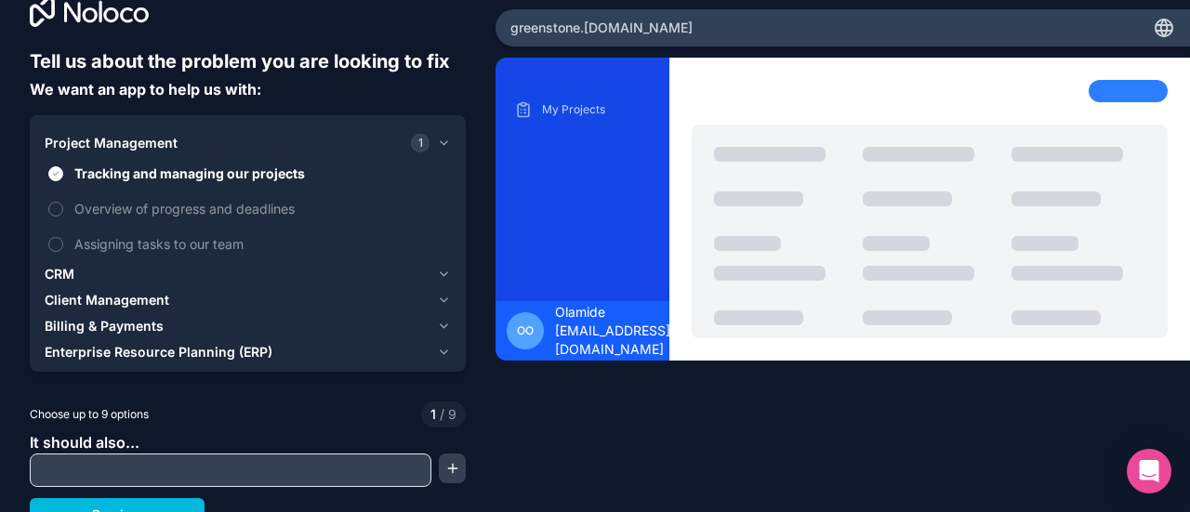
click at [55, 239] on button "Assigning tasks to our team" at bounding box center [55, 244] width 15 height 15
click at [53, 207] on button "Overview of progress and deadlines" at bounding box center [55, 209] width 15 height 15
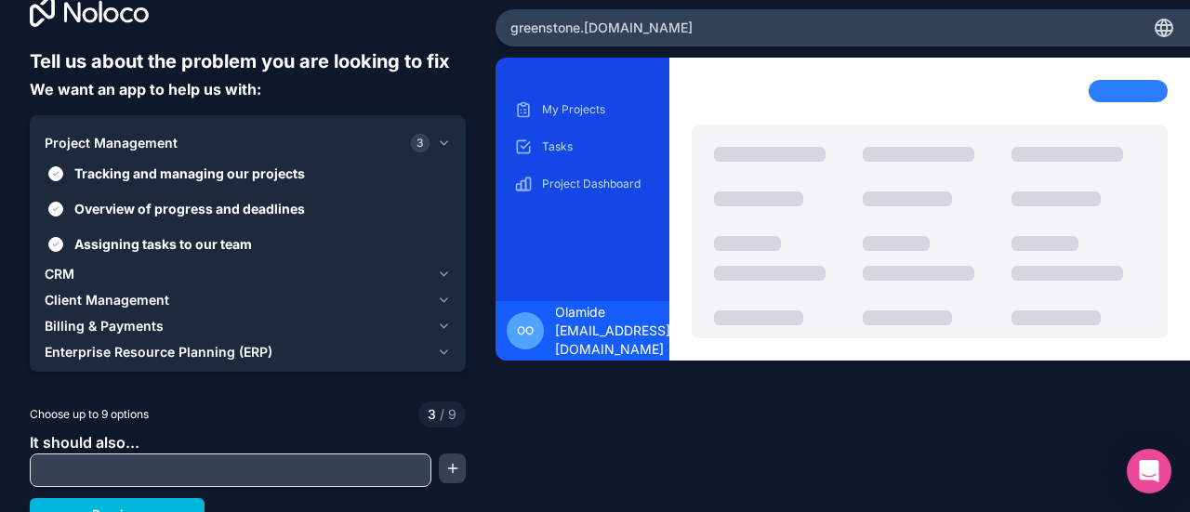
scroll to position [52, 0]
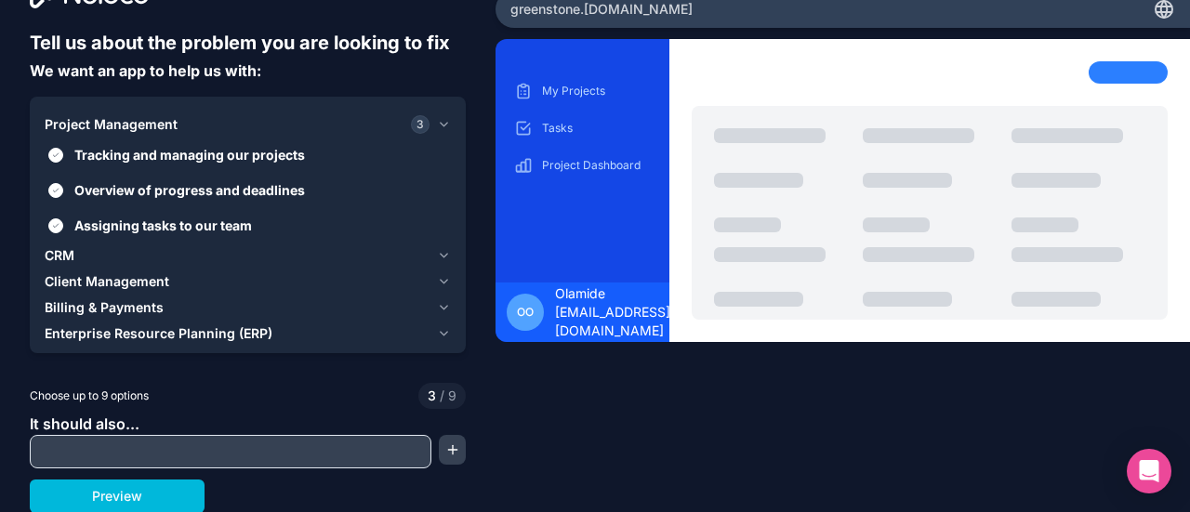
click at [179, 451] on input "text" at bounding box center [230, 452] width 392 height 26
click at [158, 495] on button "Preview" at bounding box center [117, 496] width 175 height 33
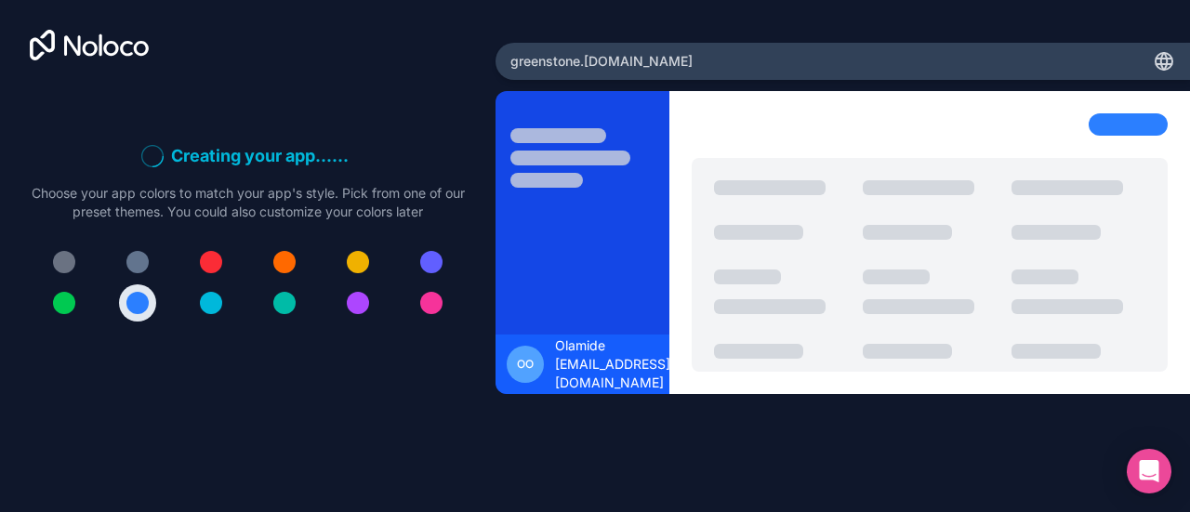
scroll to position [0, 0]
